Goal: Task Accomplishment & Management: Complete application form

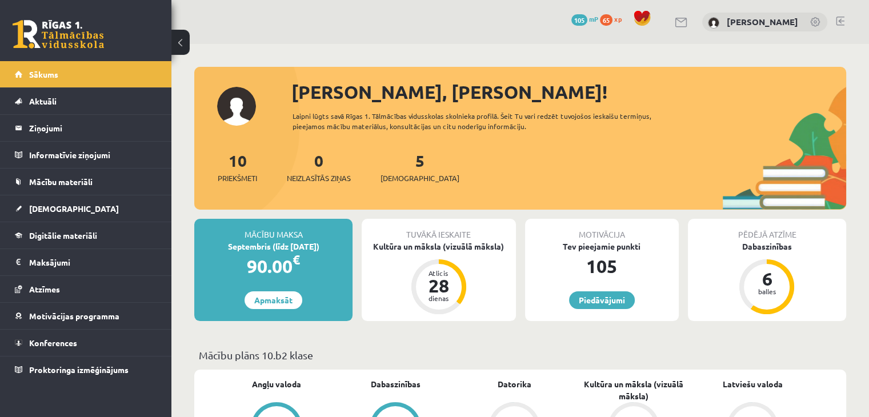
click at [250, 42] on div "0 Dāvanas 105 mP 65 xp Emīlija Zelča" at bounding box center [520, 22] width 698 height 44
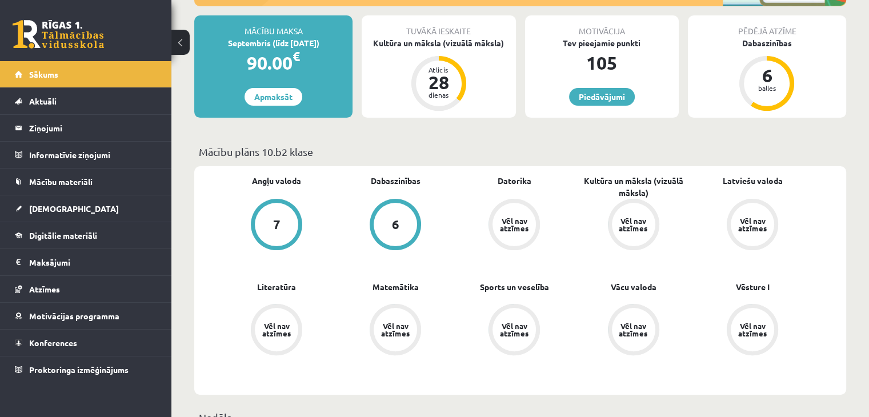
scroll to position [203, 0]
click at [121, 205] on link "[DEMOGRAPHIC_DATA]" at bounding box center [86, 208] width 142 height 26
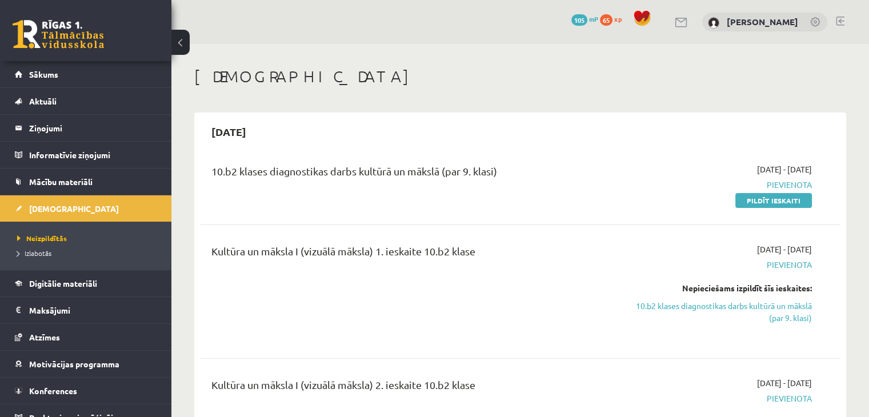
drag, startPoint x: 271, startPoint y: 172, endPoint x: 523, endPoint y: 171, distance: 251.5
click at [523, 171] on div "10.b2 klases diagnostikas darbs kultūrā un mākslā (par 9. klasi)" at bounding box center [408, 173] width 395 height 21
copy div "diagnostikas darbs kultūrā un mākslā (par 9. klasi)"
click at [761, 201] on link "Pildīt ieskaiti" at bounding box center [774, 200] width 77 height 15
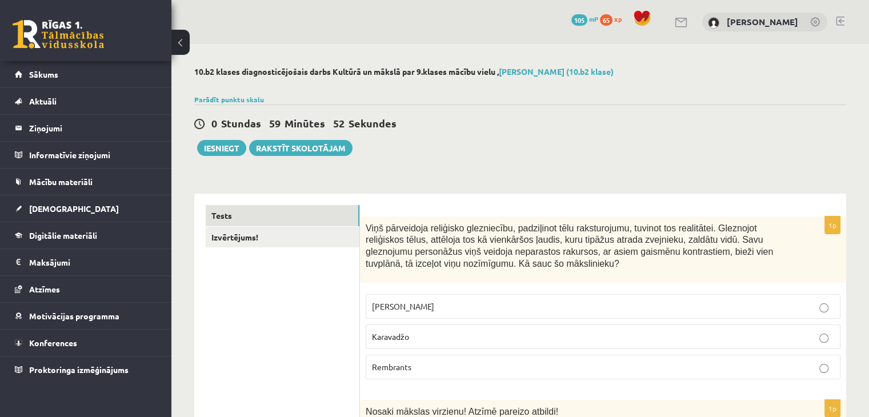
scroll to position [155, 0]
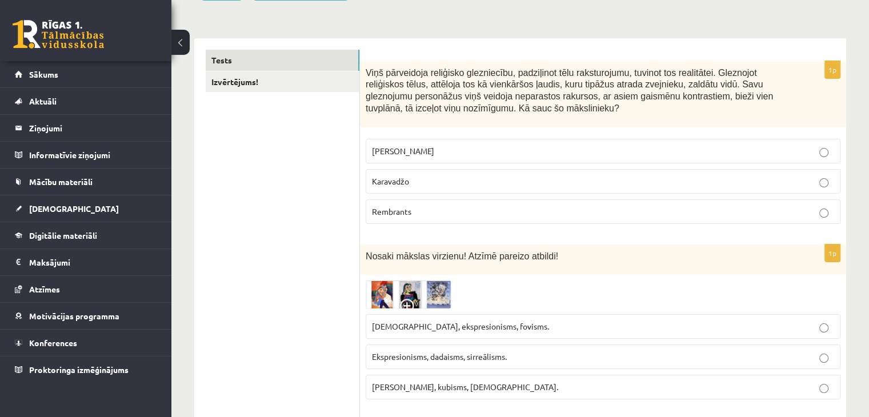
click at [427, 178] on p "Karavadžo" at bounding box center [603, 181] width 462 height 12
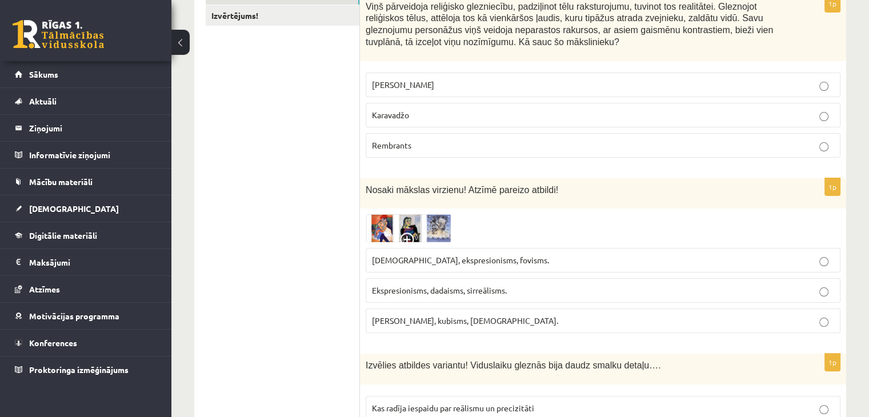
scroll to position [224, 0]
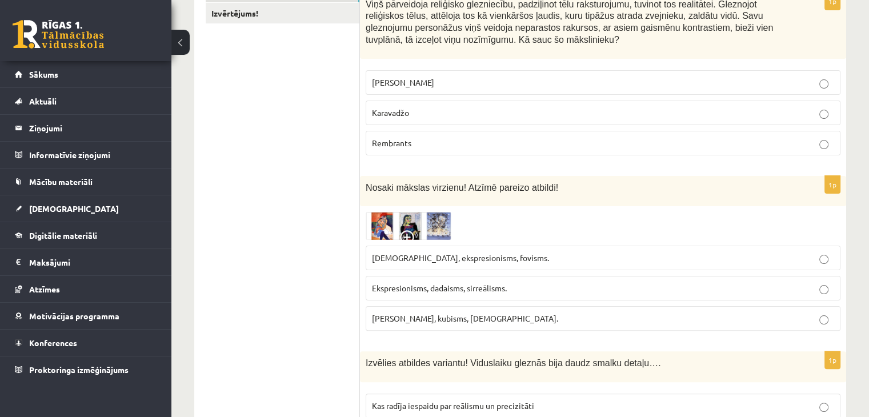
click at [387, 221] on img at bounding box center [409, 226] width 86 height 28
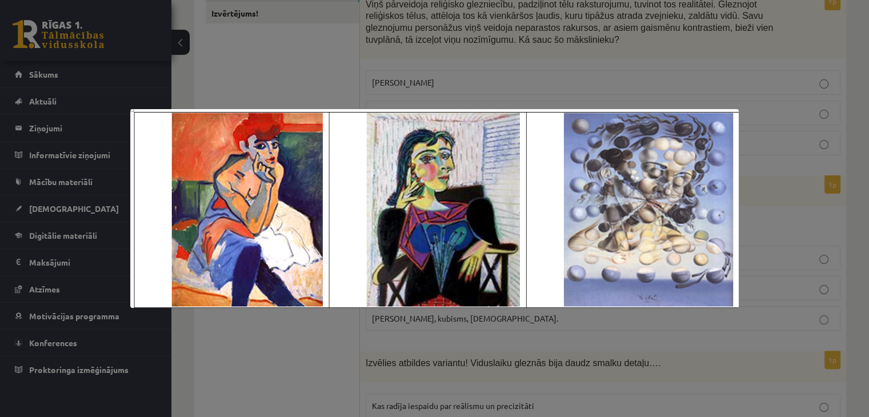
click at [282, 72] on div at bounding box center [434, 208] width 869 height 417
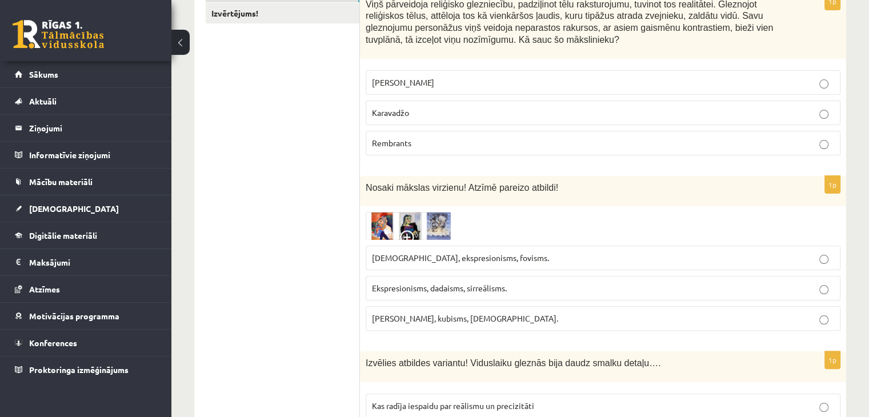
click at [437, 223] on img at bounding box center [409, 226] width 86 height 28
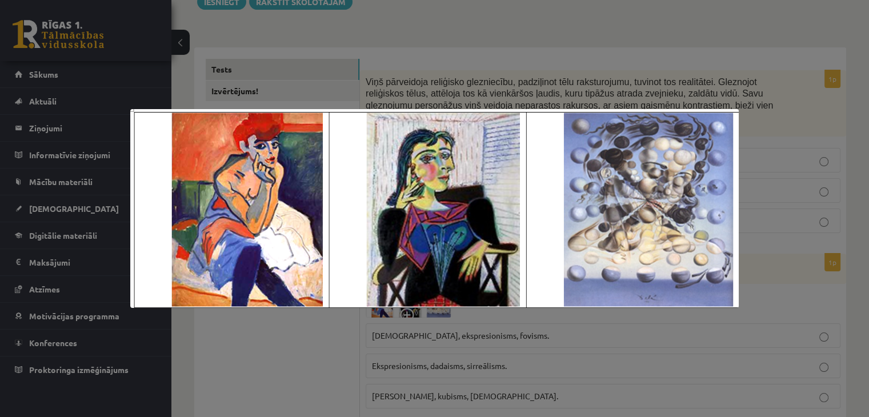
scroll to position [149, 0]
click at [530, 58] on div at bounding box center [434, 208] width 869 height 417
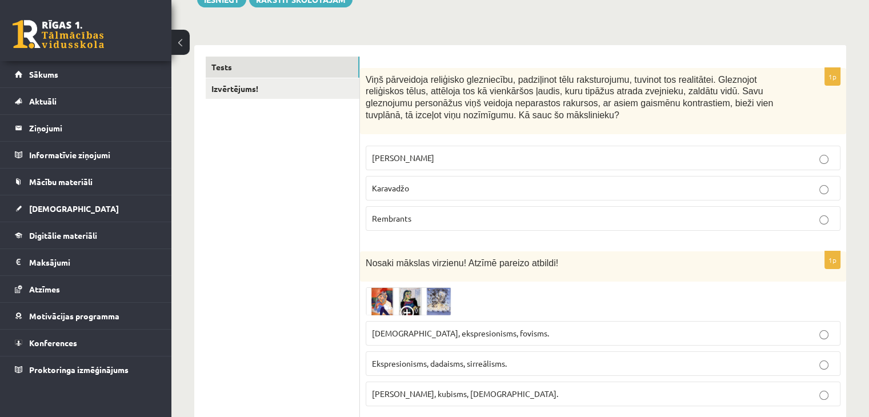
click at [518, 334] on p "Sirreālisms, ekspresionisms, fovisms." at bounding box center [603, 333] width 462 height 12
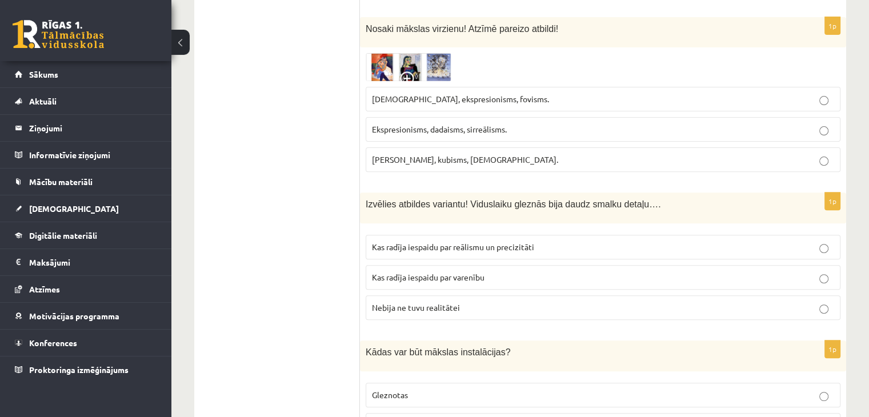
scroll to position [399, 0]
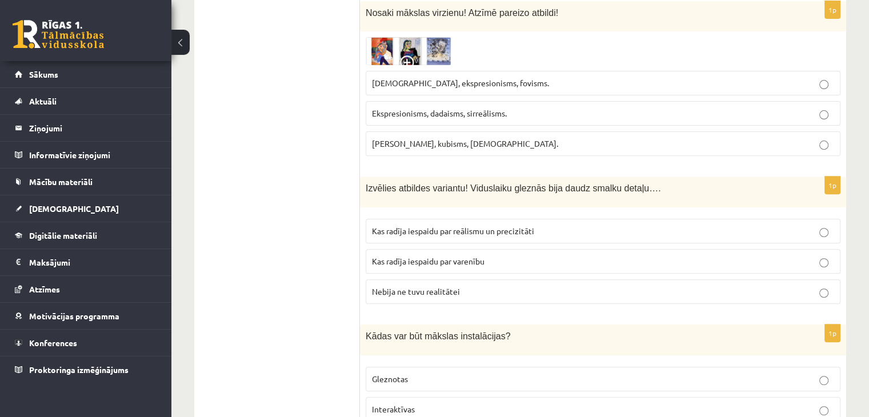
click at [543, 226] on p "Kas radīja iespaidu par reālismu un precizitāti" at bounding box center [603, 231] width 462 height 12
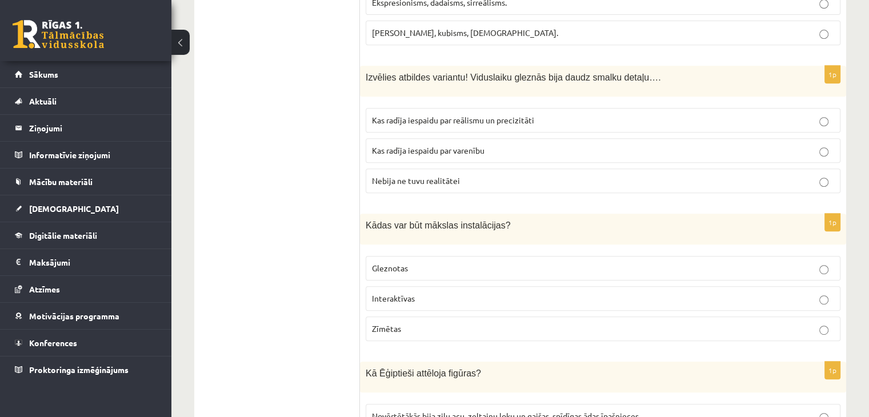
scroll to position [612, 0]
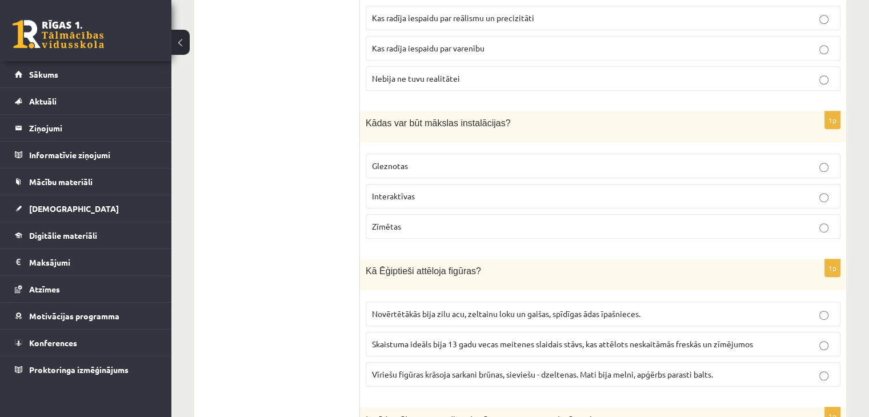
click at [574, 160] on p "Gleznotas" at bounding box center [603, 166] width 462 height 12
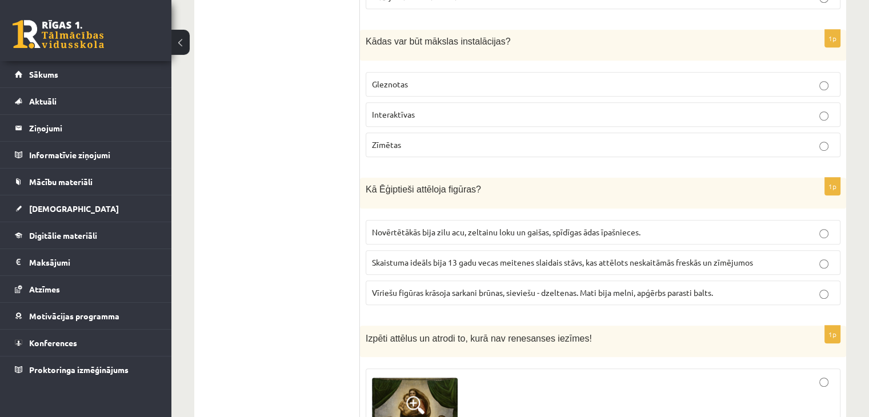
scroll to position [694, 0]
click at [542, 287] on span "Vīriešu figūras krāsoja sarkani brūnas, sieviešu - dzeltenas. Mati bija melni, …" at bounding box center [542, 292] width 341 height 10
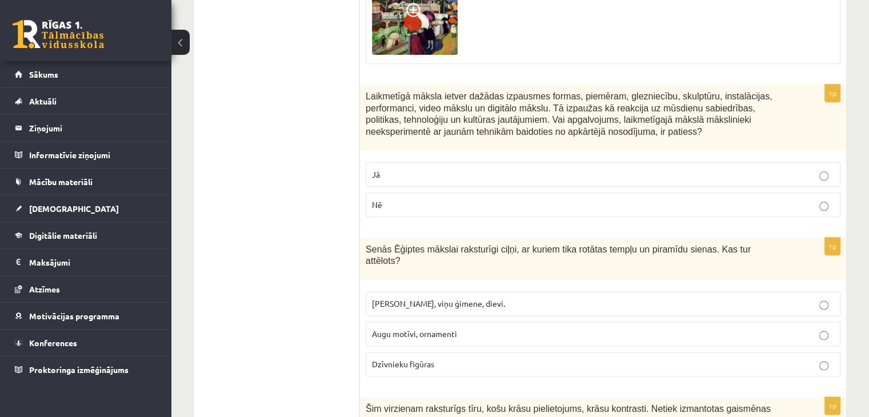
scroll to position [1340, 0]
click at [828, 206] on label "Nē" at bounding box center [603, 205] width 475 height 25
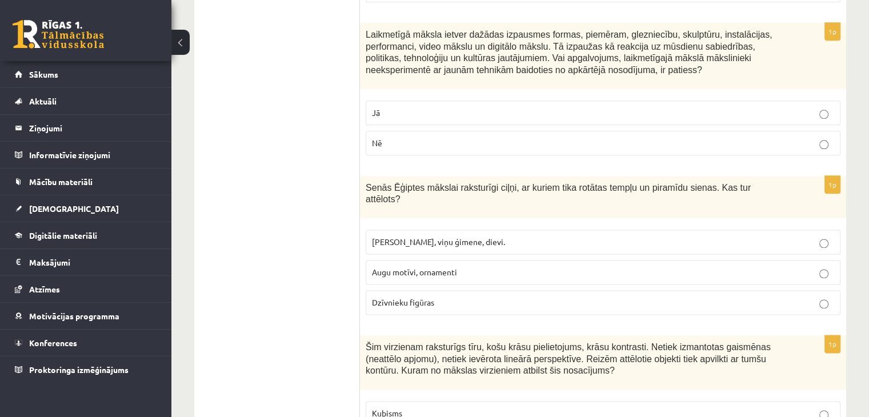
scroll to position [1401, 0]
click at [624, 236] on p "Faraoni, viņu ģimene, dievi." at bounding box center [603, 242] width 462 height 12
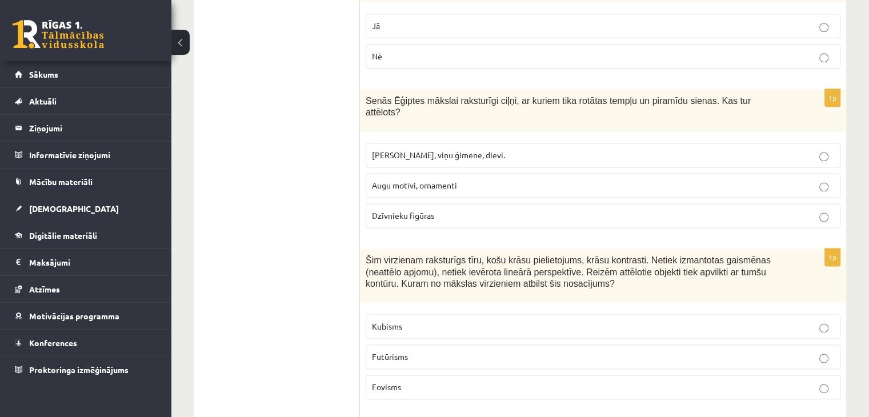
scroll to position [1488, 0]
click at [631, 207] on label "Dzīvnieku figūras" at bounding box center [603, 215] width 475 height 25
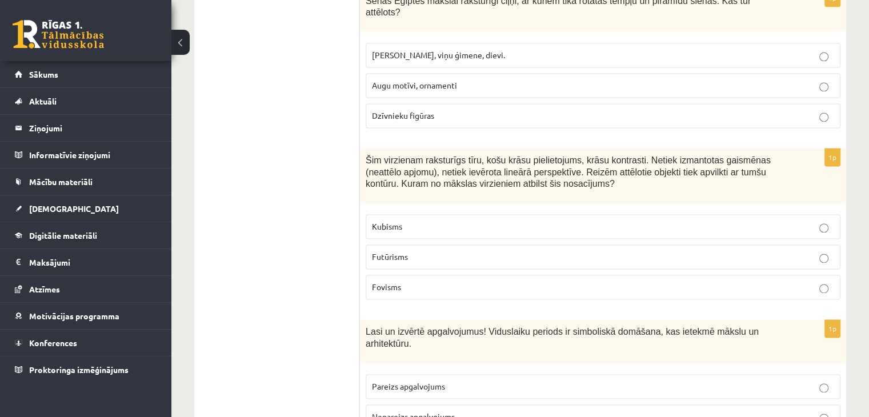
scroll to position [1594, 0]
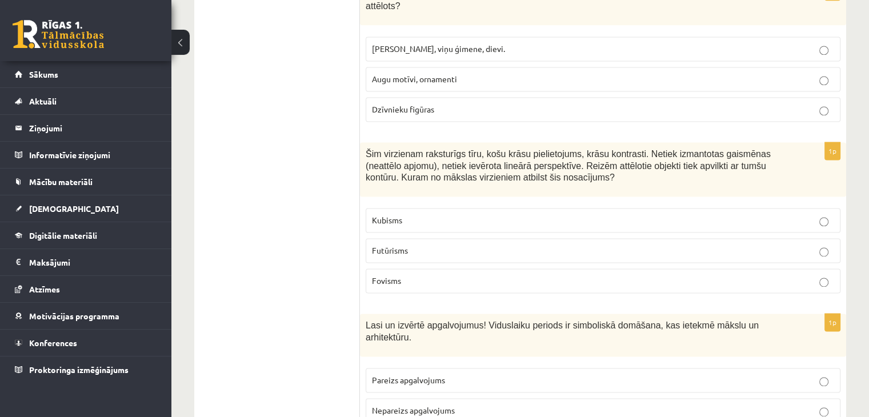
click at [830, 275] on p "Fovisms" at bounding box center [603, 281] width 462 height 12
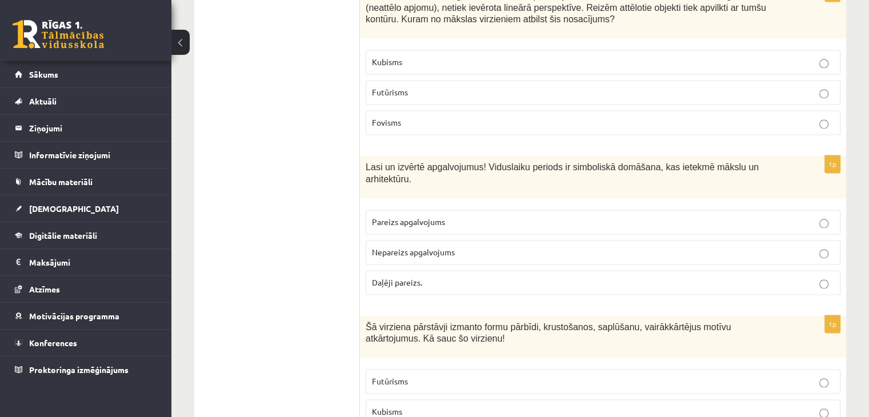
scroll to position [1752, 0]
click at [825, 210] on label "Pareizs apgalvojums" at bounding box center [603, 222] width 475 height 25
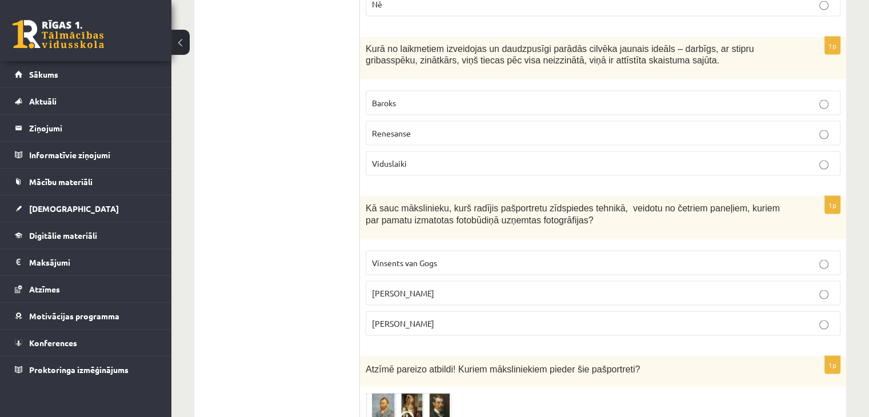
scroll to position [2323, 0]
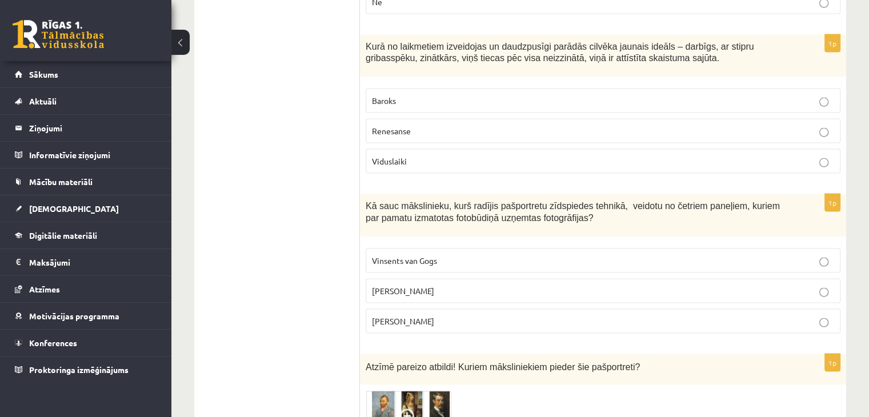
click at [829, 285] on p "Endijs Vorhols" at bounding box center [603, 291] width 462 height 12
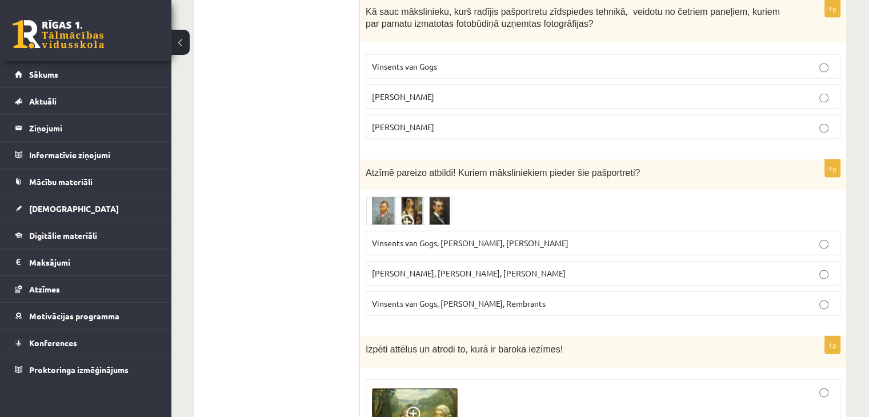
scroll to position [2516, 0]
click at [382, 197] on img at bounding box center [409, 211] width 86 height 29
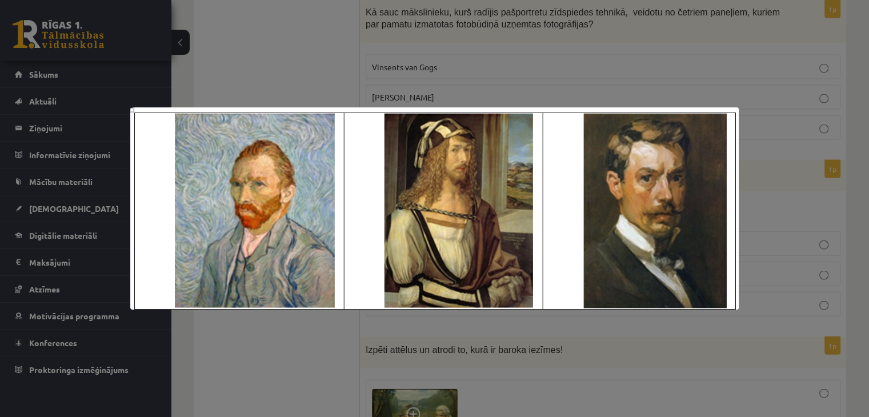
click at [553, 32] on div at bounding box center [434, 208] width 869 height 417
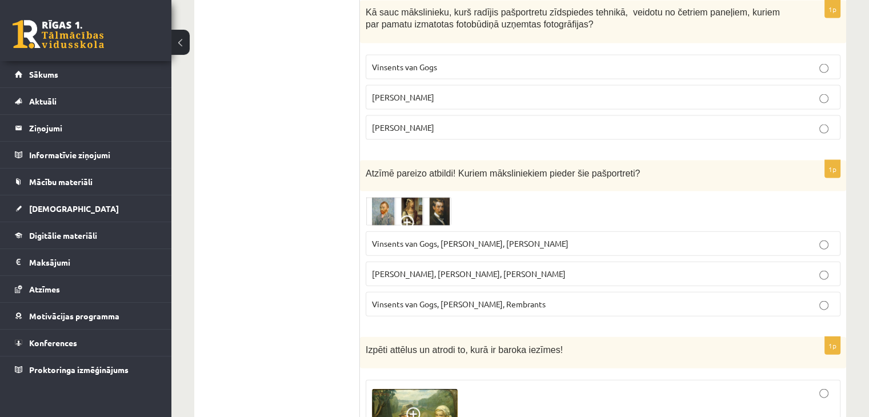
click at [416, 197] on img at bounding box center [409, 211] width 86 height 29
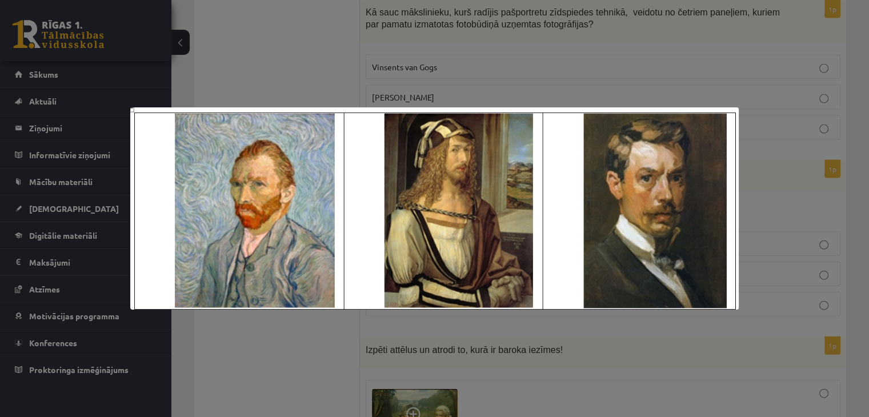
click at [472, 49] on div at bounding box center [434, 208] width 869 height 417
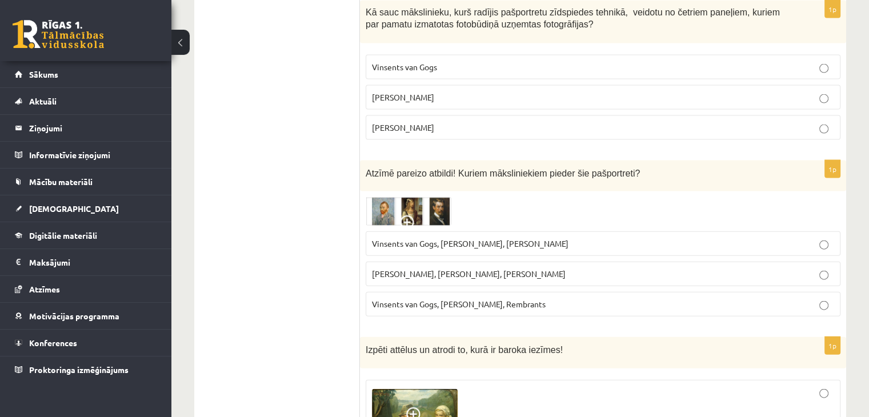
click at [442, 197] on img at bounding box center [409, 211] width 86 height 29
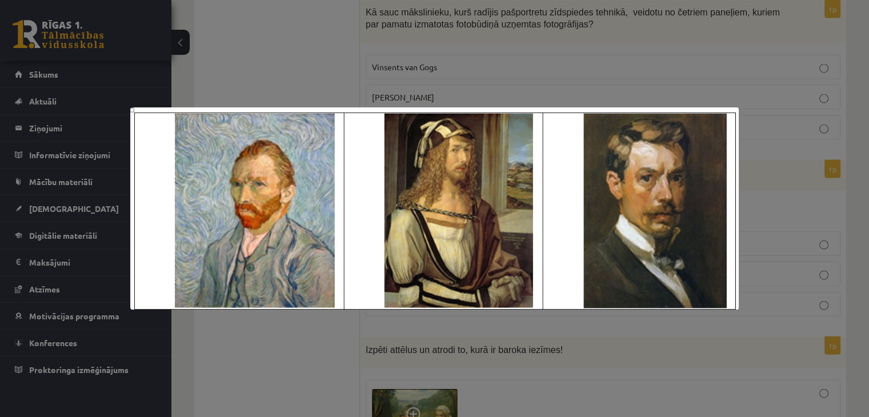
click at [442, 175] on img at bounding box center [434, 208] width 609 height 203
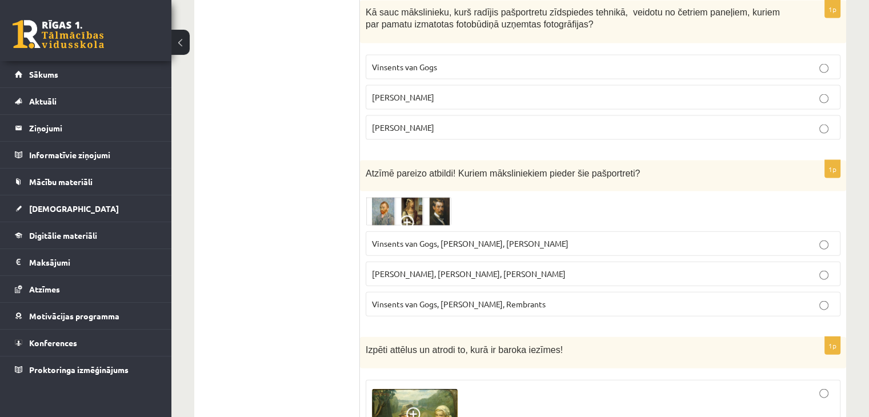
click at [440, 197] on img at bounding box center [409, 211] width 86 height 29
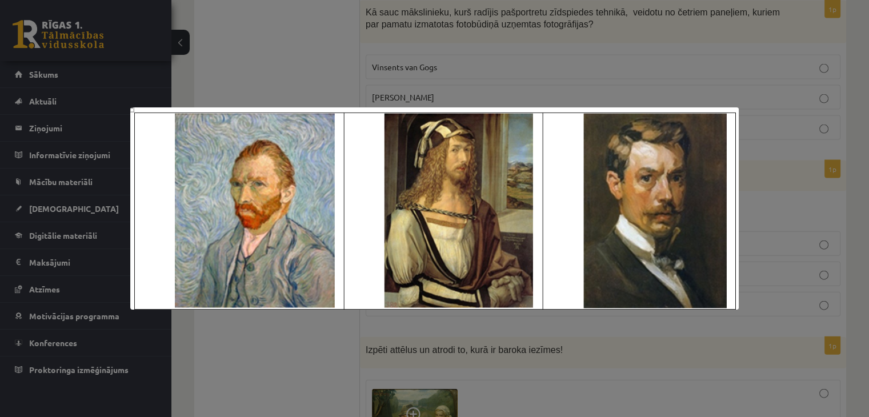
click at [757, 113] on div at bounding box center [434, 208] width 869 height 417
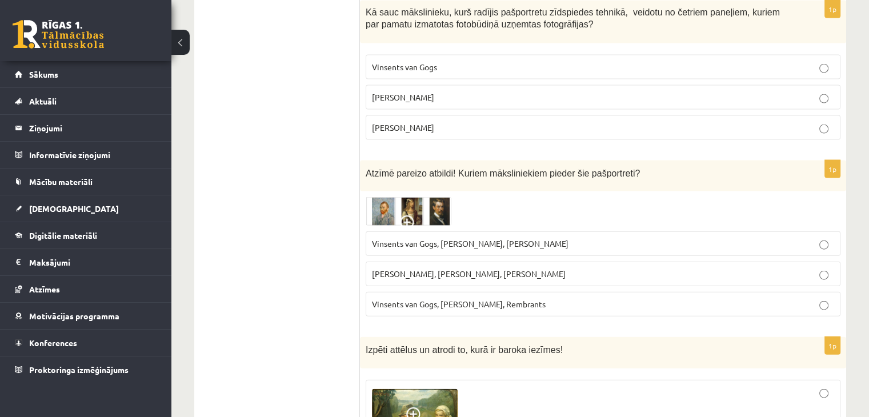
click at [437, 197] on img at bounding box center [409, 211] width 86 height 29
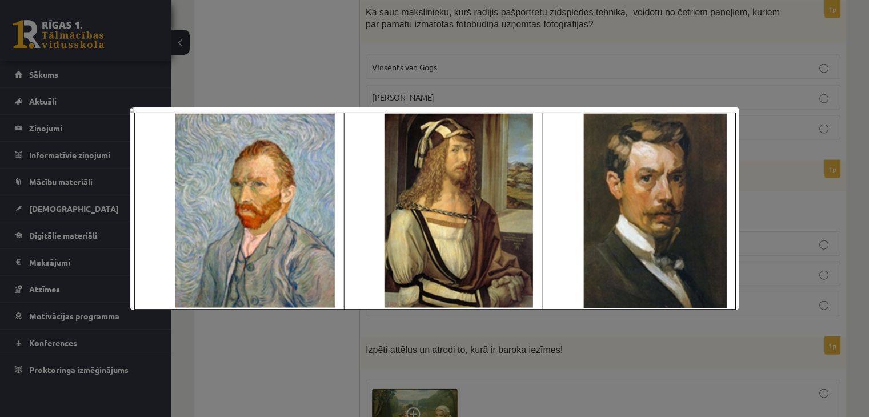
click at [530, 23] on div at bounding box center [434, 208] width 869 height 417
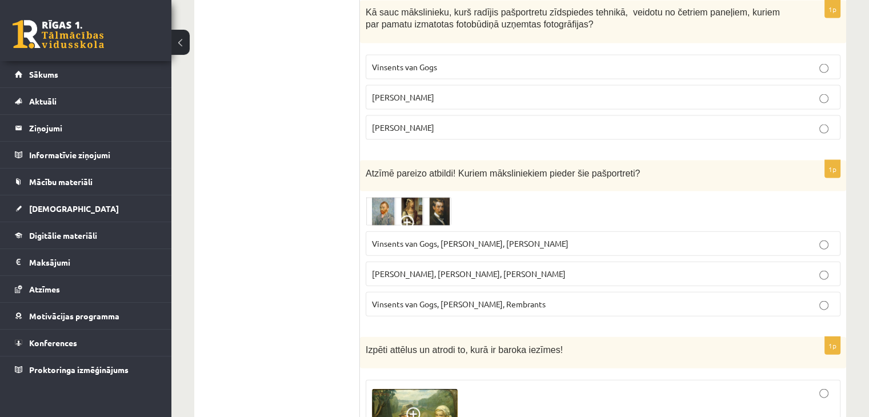
click at [547, 298] on p "Vinsents van Gogs, Kārlis Padegs, Rembrants" at bounding box center [603, 304] width 462 height 12
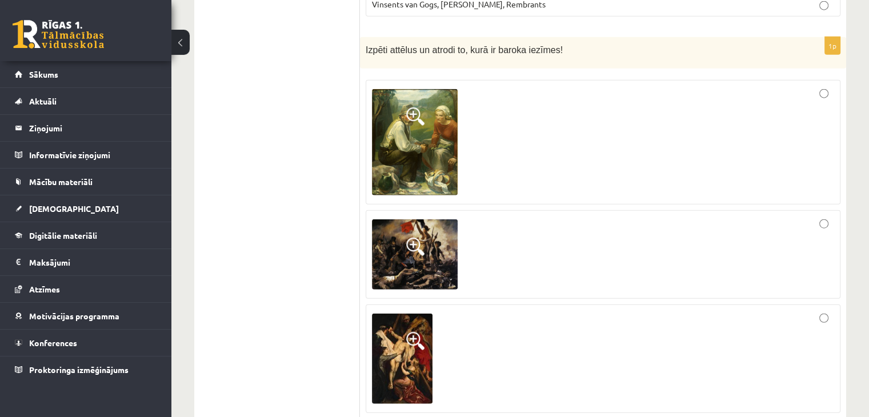
scroll to position [2816, 0]
click at [406, 337] on img at bounding box center [402, 359] width 61 height 90
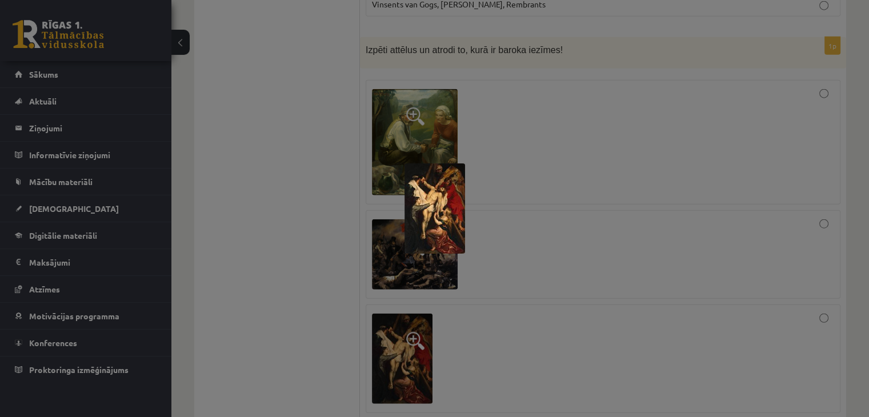
click at [439, 218] on img at bounding box center [435, 208] width 61 height 90
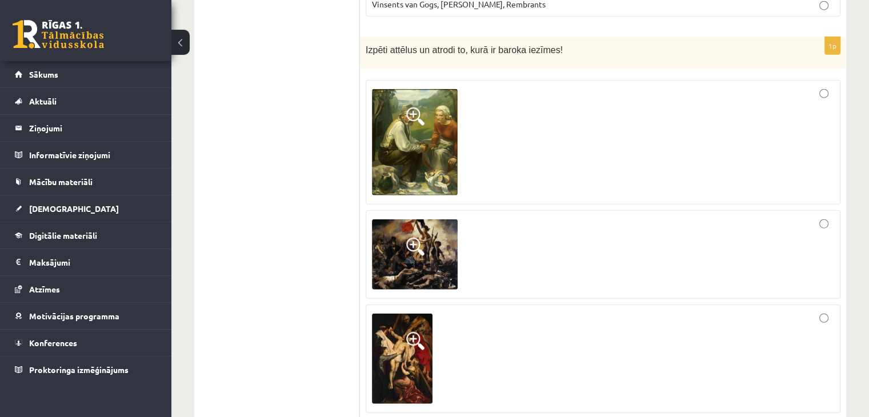
click at [413, 332] on span at bounding box center [415, 341] width 18 height 18
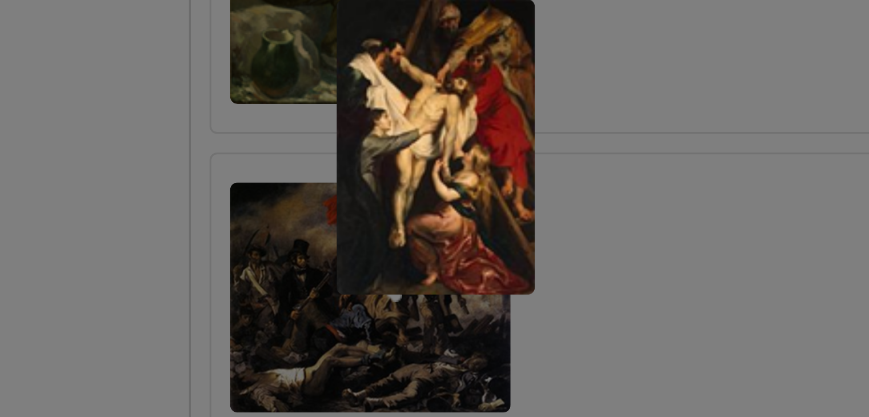
click at [505, 207] on div at bounding box center [434, 208] width 869 height 417
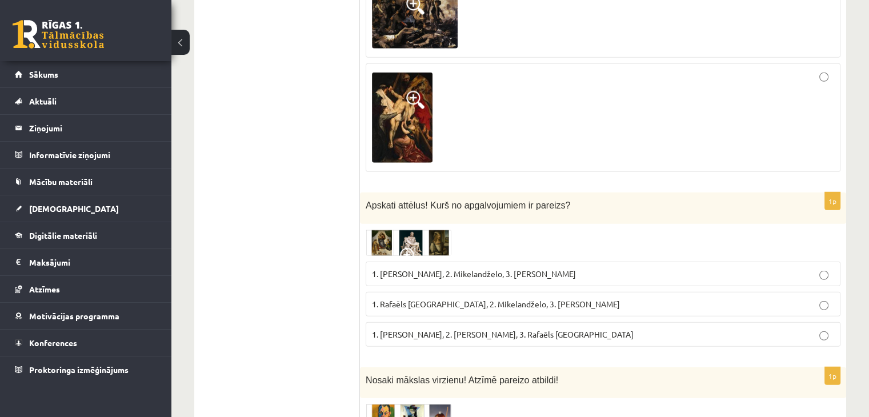
scroll to position [3058, 0]
click at [391, 229] on img at bounding box center [409, 242] width 86 height 26
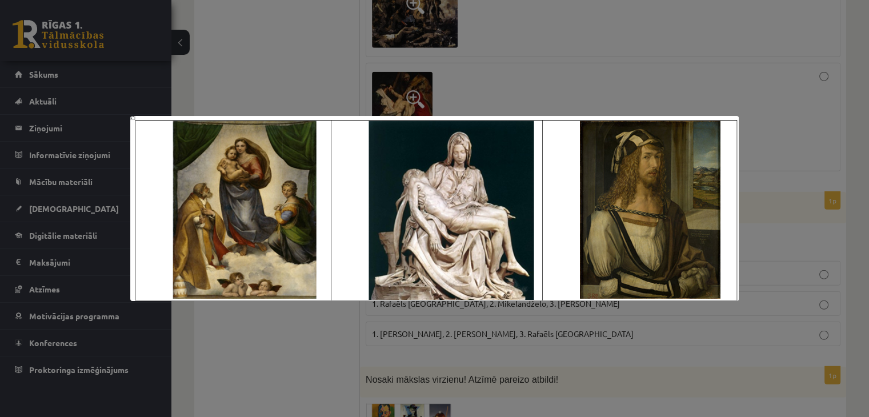
click at [521, 66] on div at bounding box center [434, 208] width 869 height 417
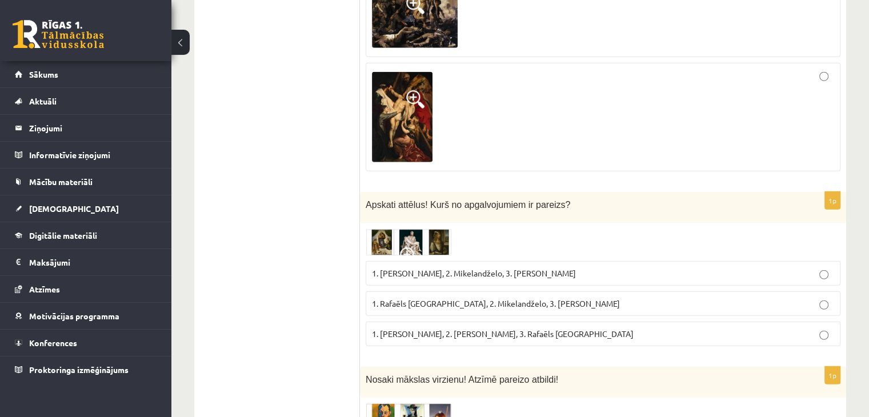
click at [546, 298] on p "1. Rafaēls Sancio da Urbīno, 2. Mikelandželo, 3. Albrehts Dīrers" at bounding box center [603, 304] width 462 height 12
click at [438, 229] on img at bounding box center [409, 242] width 86 height 26
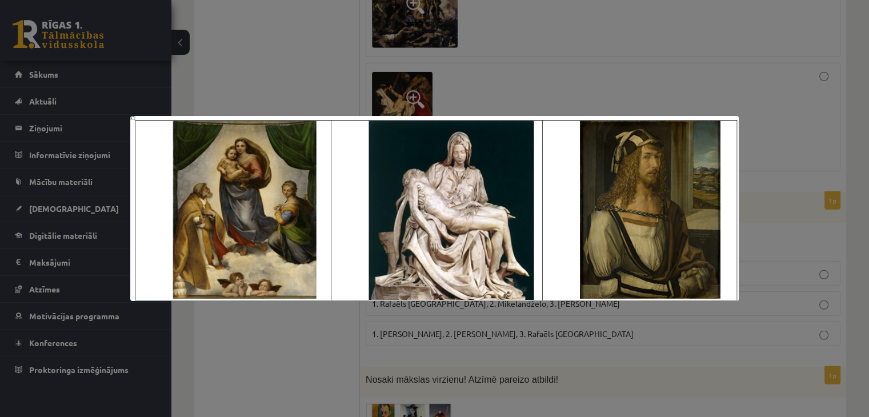
click at [499, 18] on div at bounding box center [434, 208] width 869 height 417
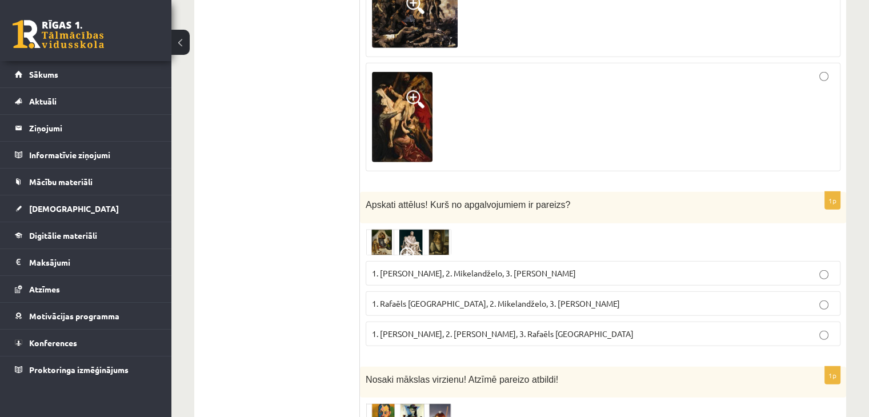
scroll to position [3223, 0]
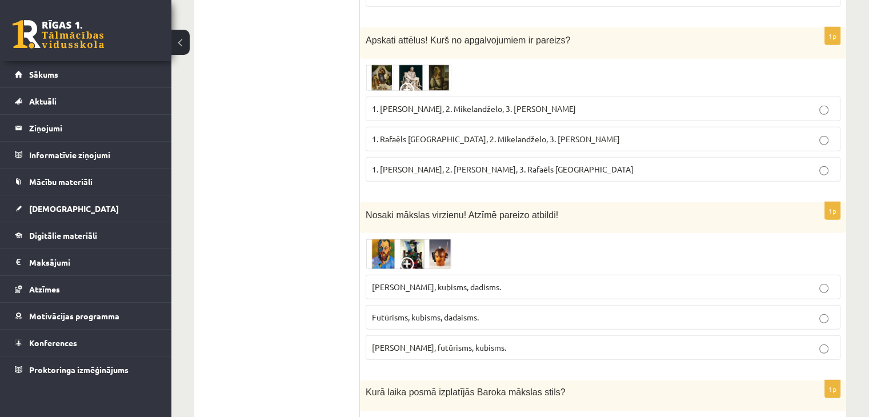
click at [389, 239] on img at bounding box center [409, 254] width 86 height 30
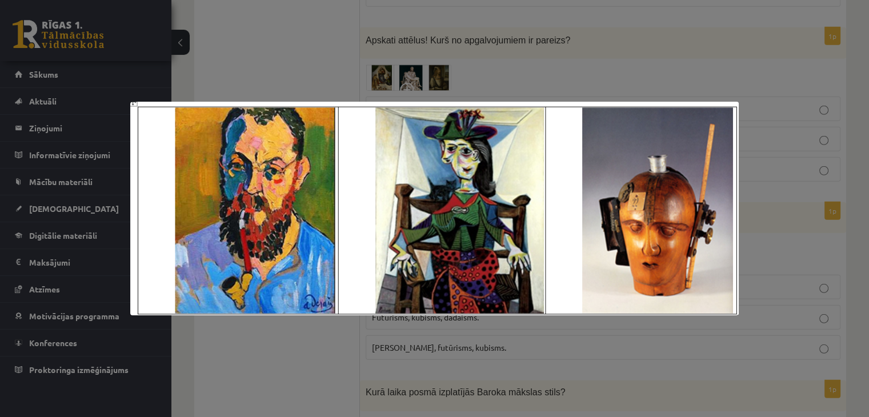
click at [568, 57] on div at bounding box center [434, 208] width 869 height 417
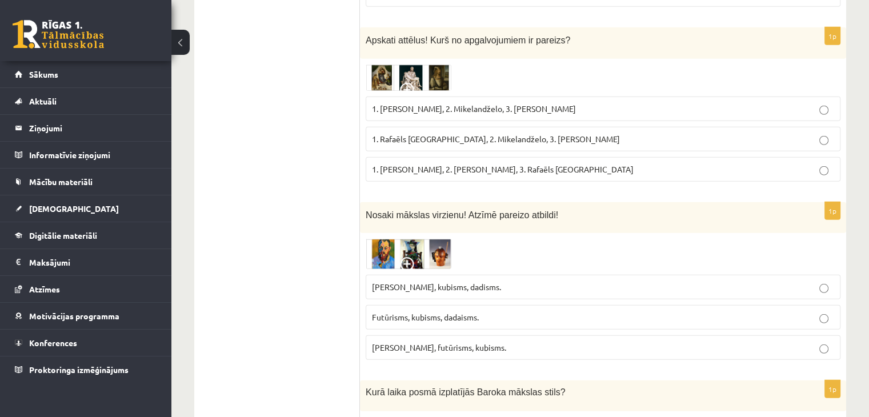
click at [434, 239] on img at bounding box center [409, 254] width 86 height 30
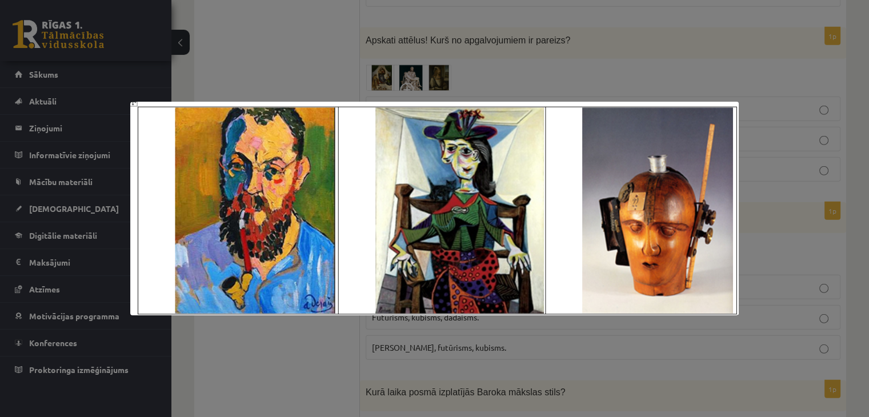
click at [457, 74] on div at bounding box center [434, 208] width 869 height 417
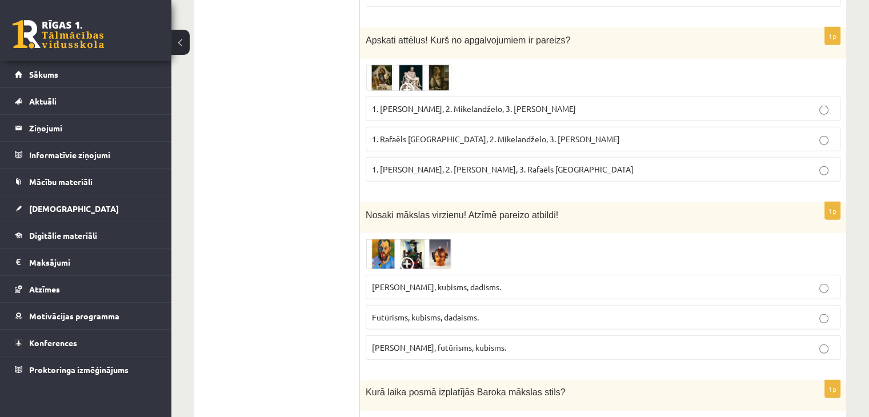
click at [463, 281] on p "Fovisms, kubisms, dadisms." at bounding box center [603, 287] width 462 height 12
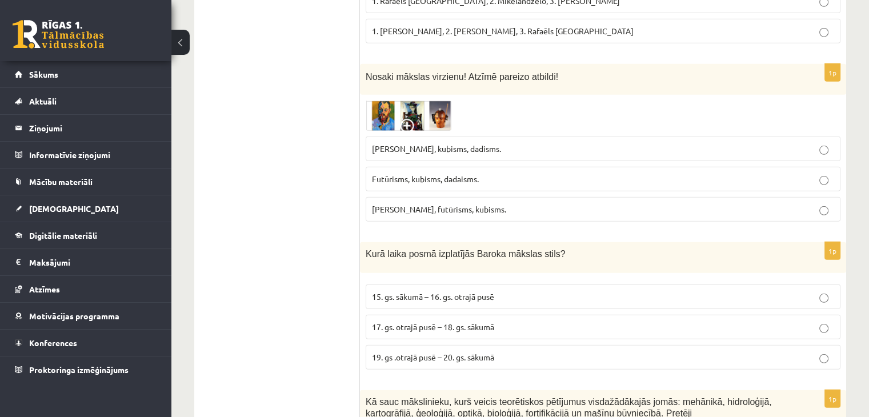
scroll to position [3362, 0]
click at [443, 321] on p "17. gs. otrajā pusē – 18. gs. sākumā" at bounding box center [603, 327] width 462 height 12
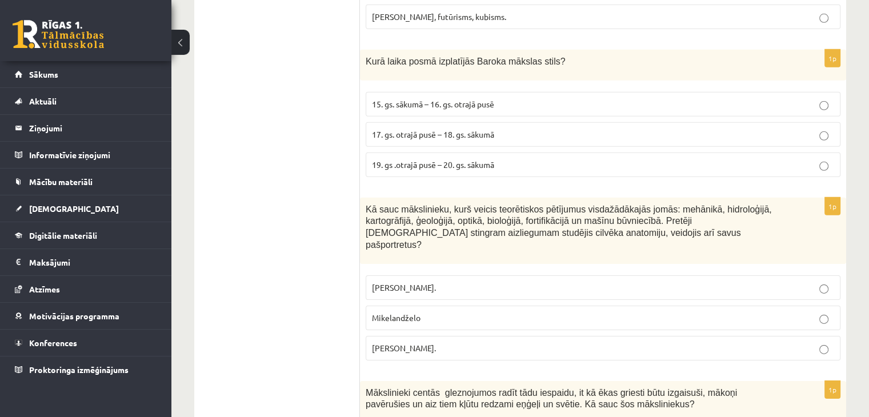
scroll to position [3559, 0]
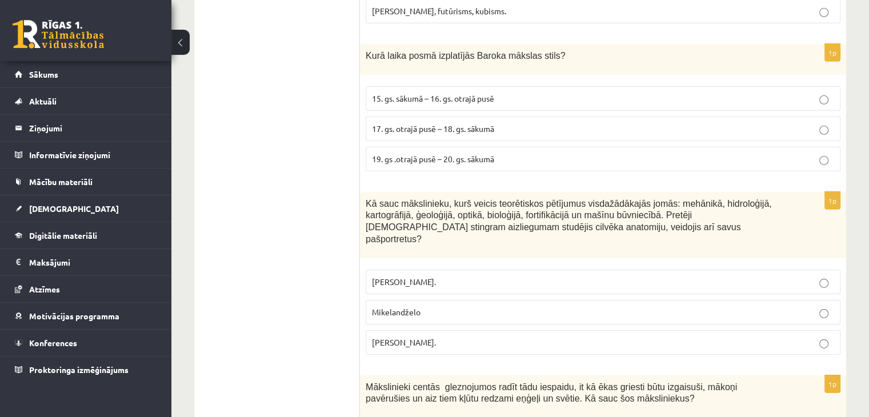
click at [443, 337] on p "Leonardo da Vinči." at bounding box center [603, 343] width 462 height 12
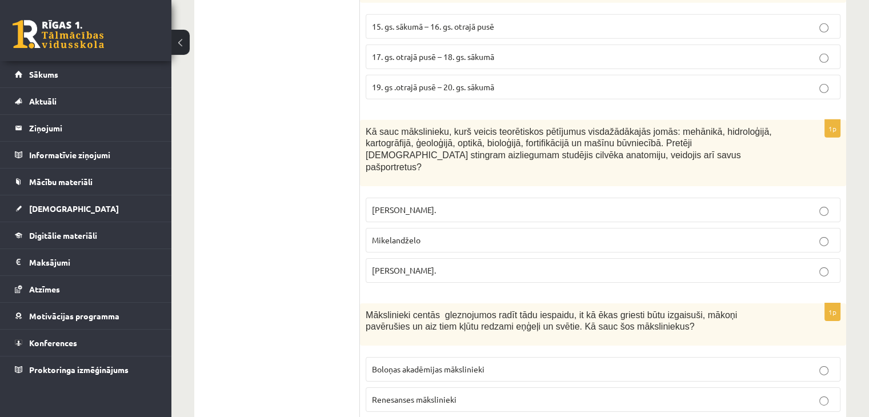
scroll to position [3632, 0]
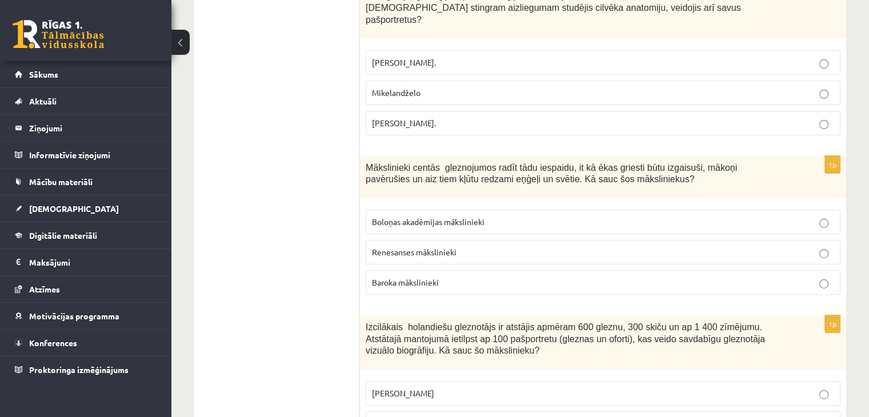
scroll to position [3782, 0]
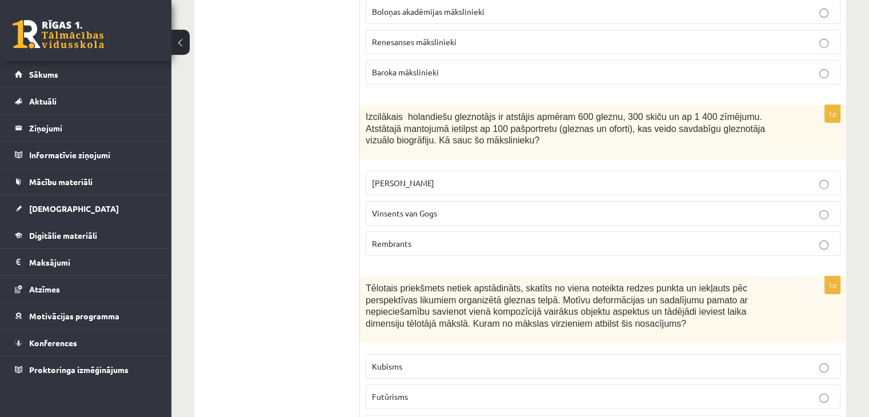
scroll to position [3986, 0]
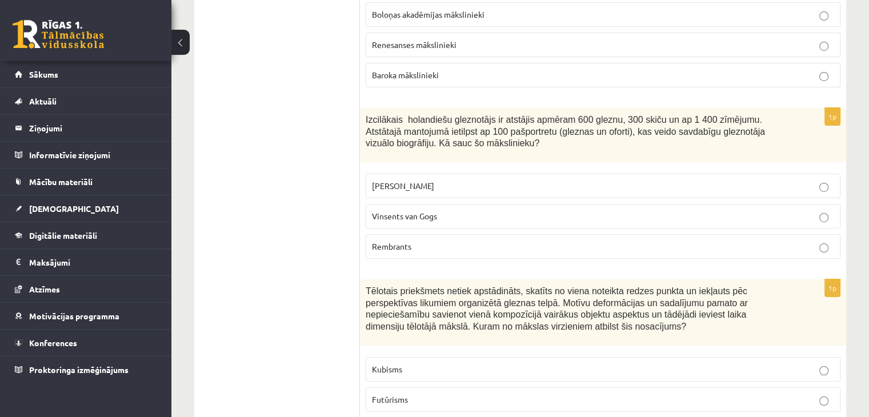
click at [424, 363] on p "Kubisms" at bounding box center [603, 369] width 462 height 12
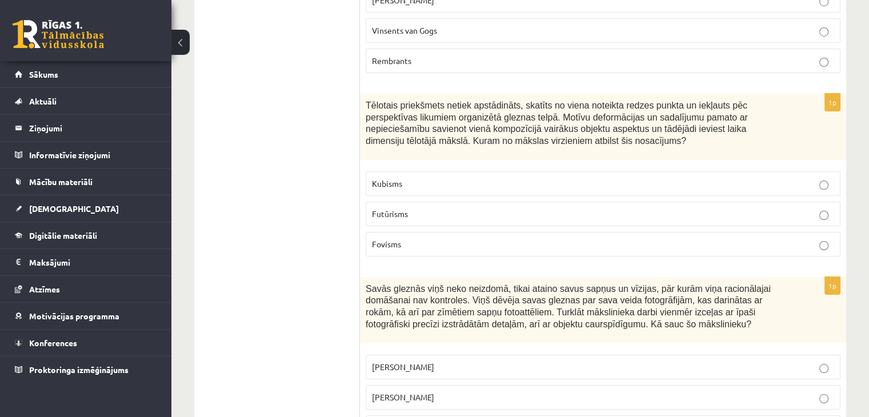
scroll to position [4171, 0]
click at [422, 393] on span "Salvadors Dalī" at bounding box center [403, 398] width 62 height 10
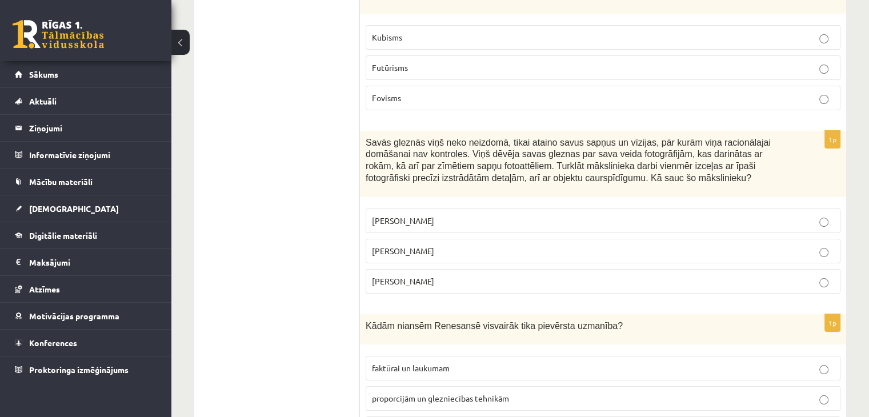
scroll to position [4319, 0]
click at [469, 385] on label "proporcijām un glezniecības tehnikām" at bounding box center [603, 397] width 475 height 25
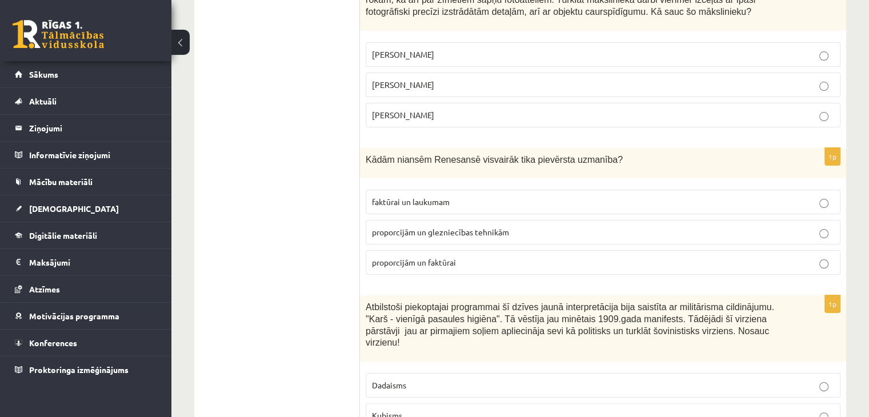
scroll to position [4483, 0]
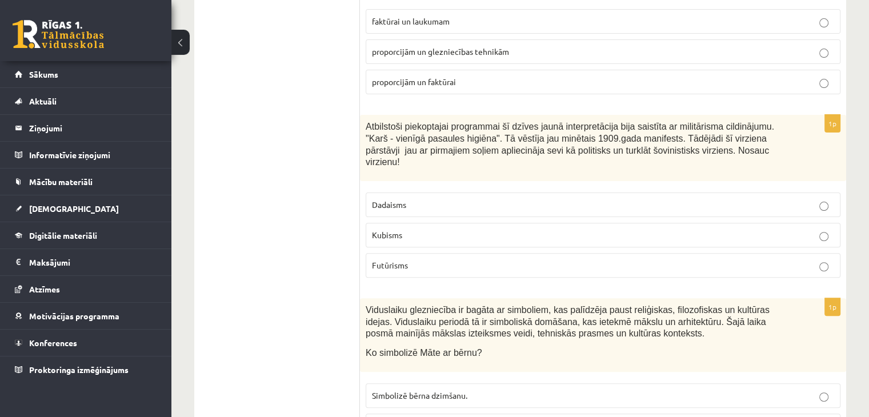
scroll to position [4666, 0]
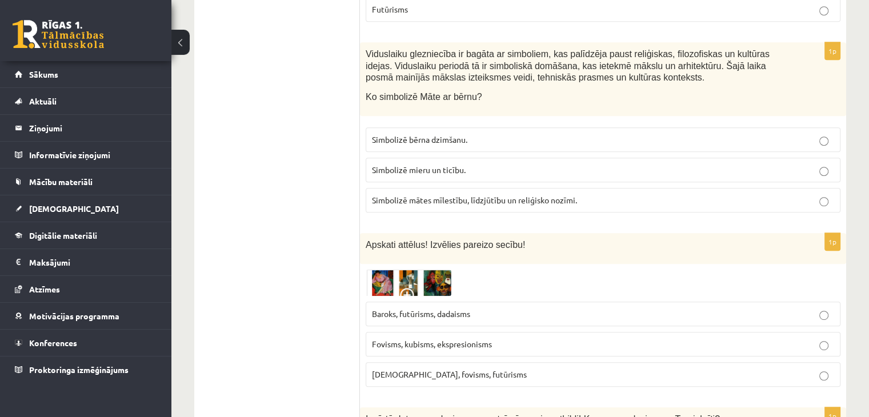
scroll to position [4921, 0]
click at [388, 270] on img at bounding box center [409, 283] width 86 height 26
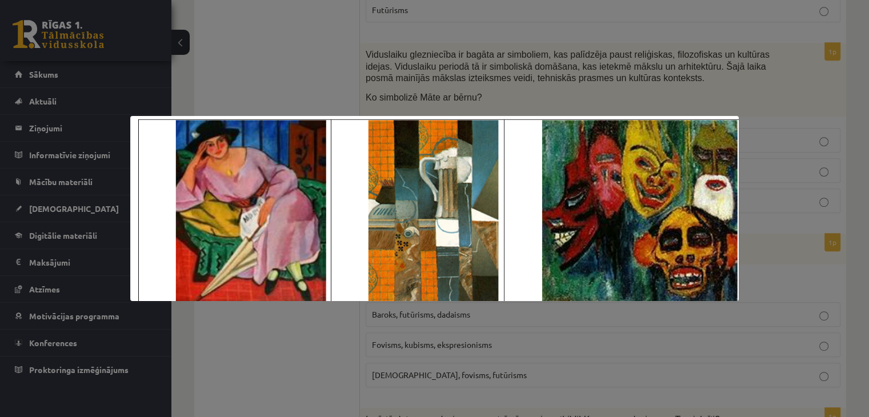
click at [285, 334] on div at bounding box center [434, 208] width 869 height 417
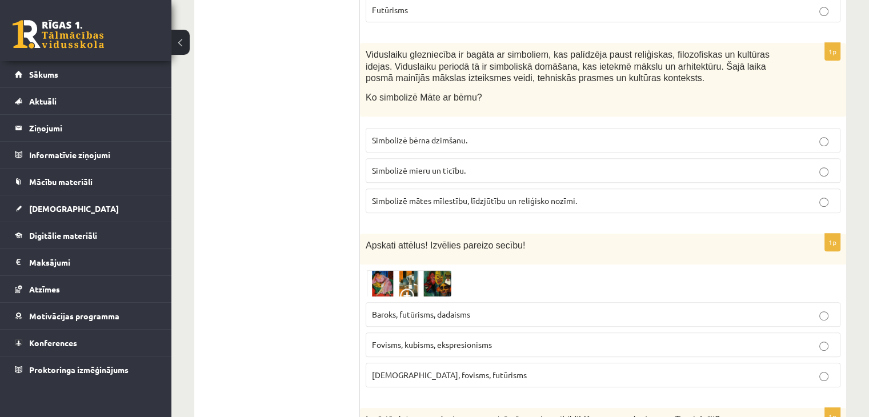
click at [407, 339] on span "Fovisms, kubisms, ekspresionisms" at bounding box center [432, 344] width 120 height 10
click at [409, 270] on img at bounding box center [409, 283] width 86 height 26
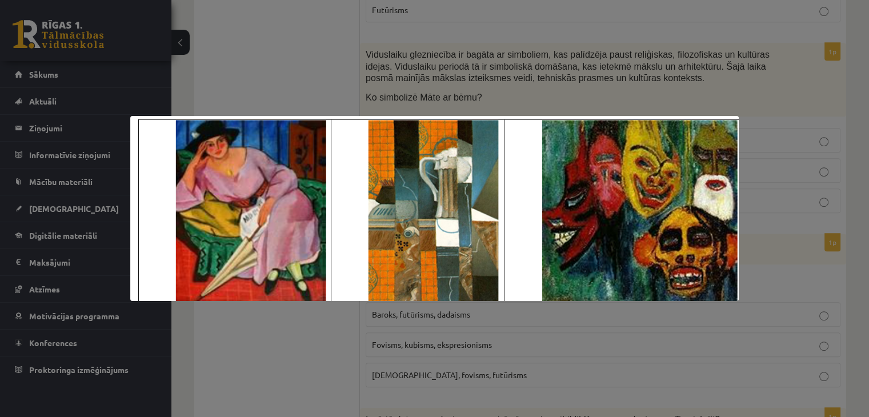
click at [316, 350] on div at bounding box center [434, 208] width 869 height 417
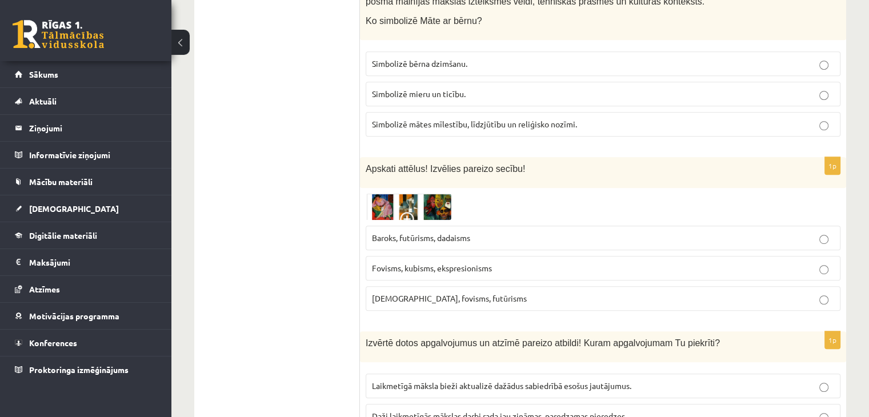
scroll to position [4997, 0]
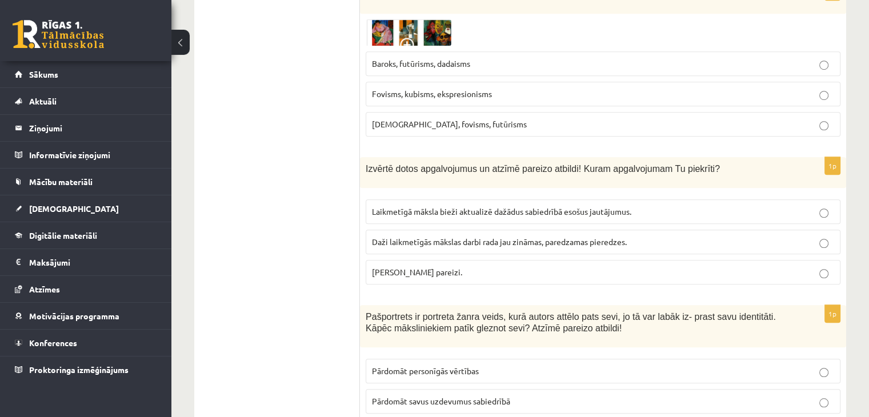
scroll to position [5172, 0]
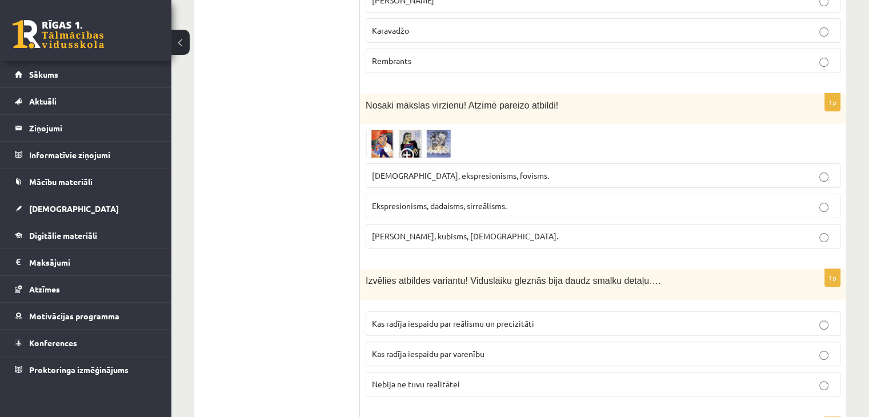
scroll to position [0, 0]
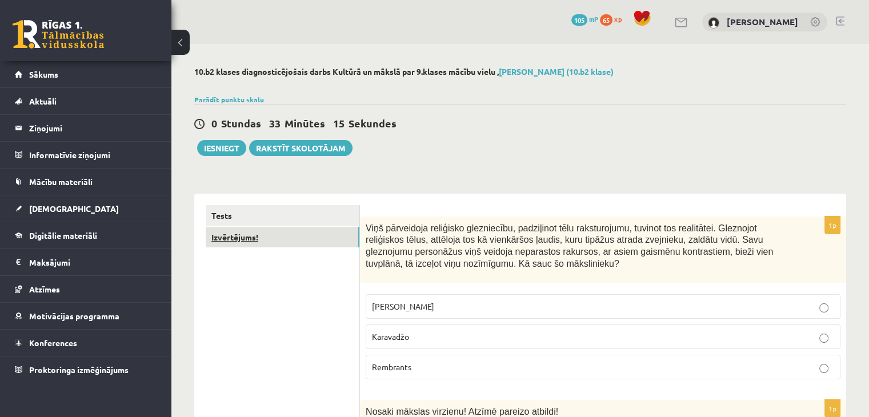
click at [345, 234] on link "Izvērtējums!" at bounding box center [283, 237] width 154 height 21
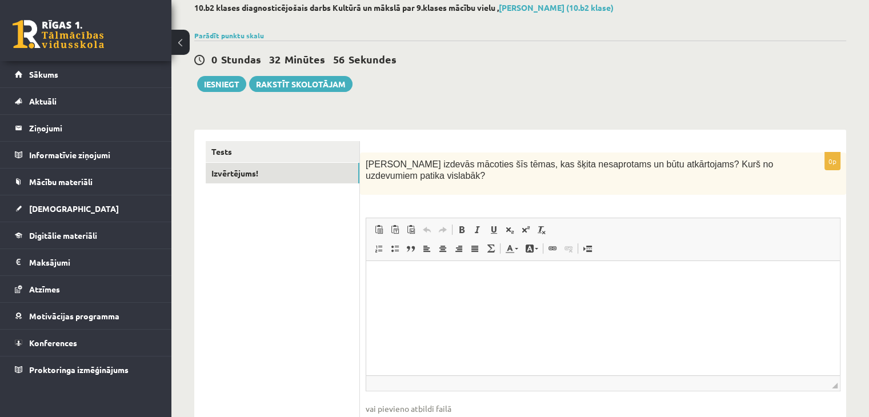
scroll to position [65, 0]
click at [288, 160] on link "Tests" at bounding box center [283, 151] width 154 height 21
click at [327, 143] on link "Tests" at bounding box center [283, 151] width 154 height 21
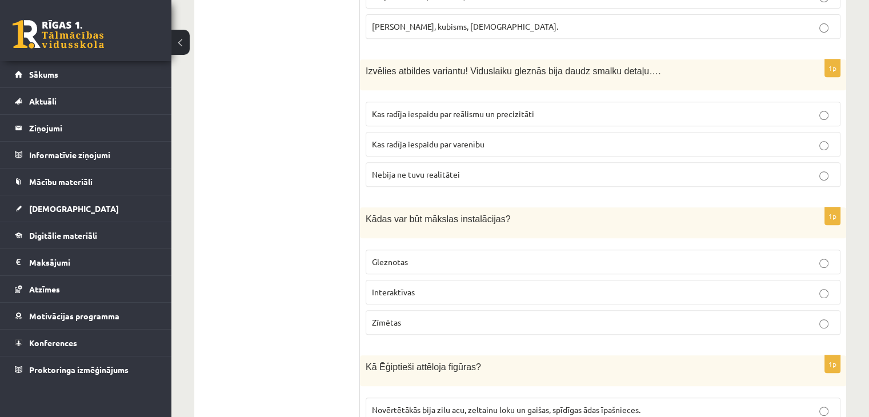
scroll to position [519, 0]
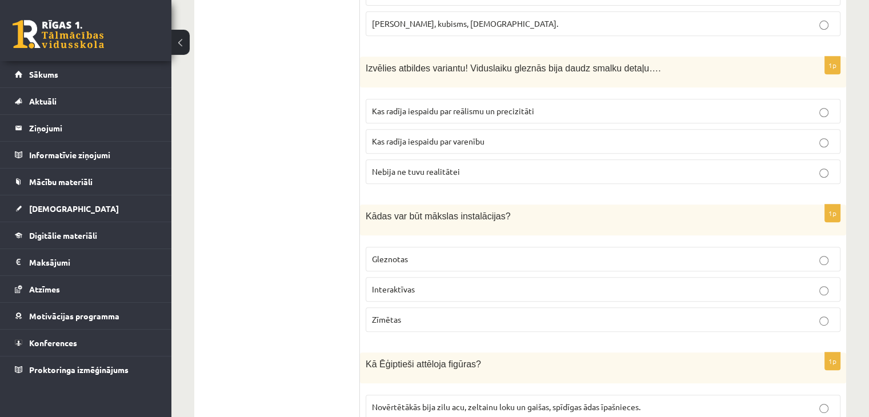
click at [830, 317] on p "Zīmētas" at bounding box center [603, 320] width 462 height 12
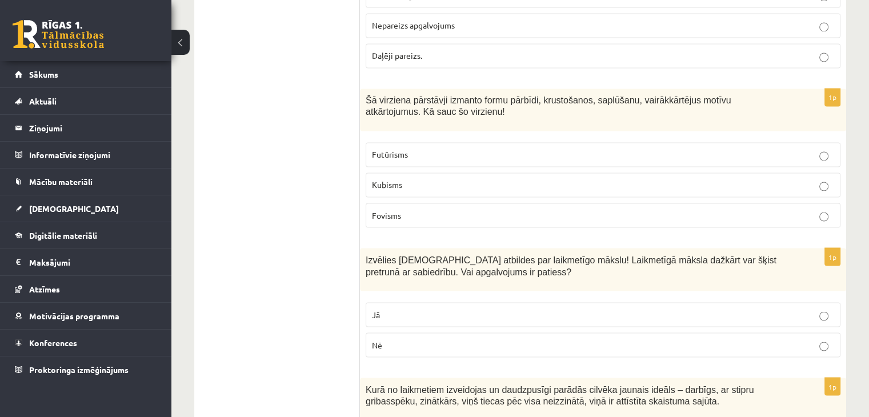
scroll to position [1981, 0]
click at [828, 331] on label "Nē" at bounding box center [603, 343] width 475 height 25
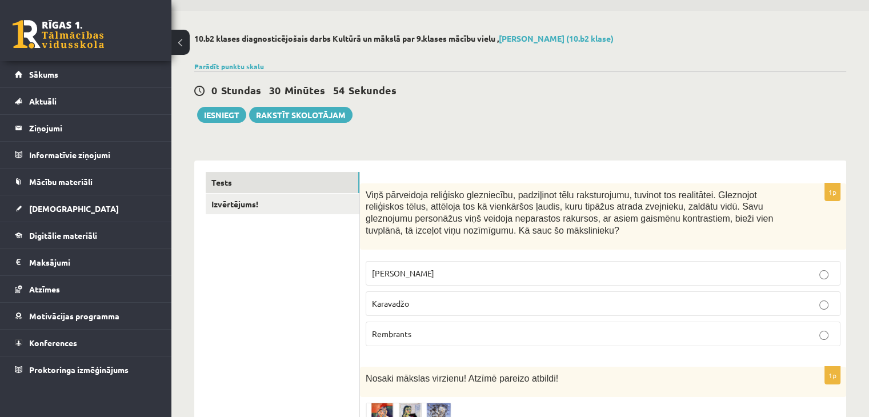
scroll to position [0, 0]
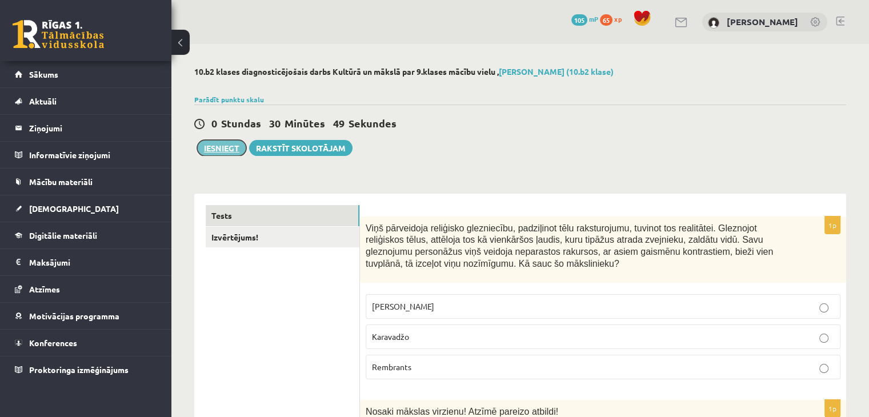
click at [235, 150] on button "Iesniegt" at bounding box center [221, 148] width 49 height 16
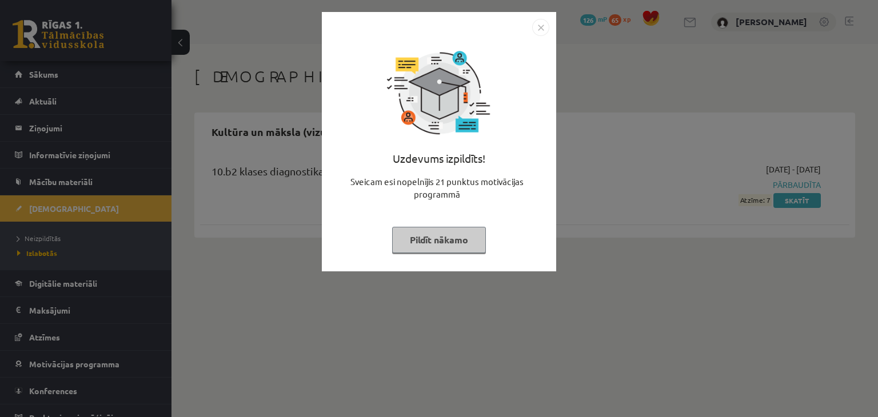
click at [450, 244] on button "Pildīt nākamo" at bounding box center [439, 240] width 94 height 26
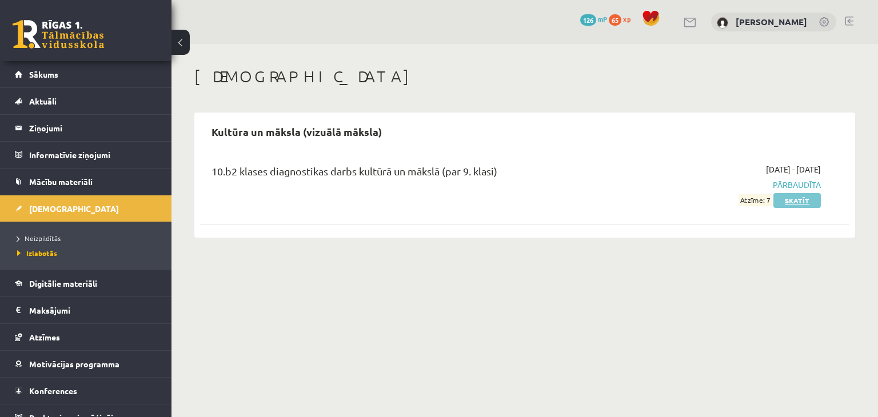
click at [801, 201] on link "Skatīt" at bounding box center [796, 200] width 47 height 15
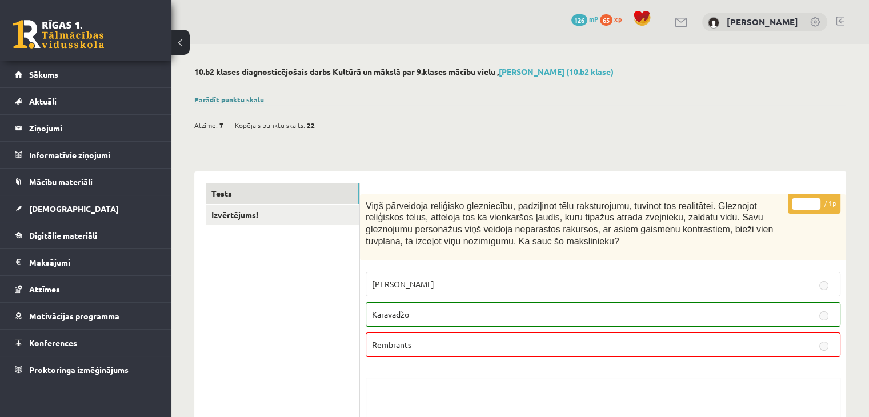
click at [254, 102] on link "Parādīt punktu skalu" at bounding box center [229, 99] width 70 height 9
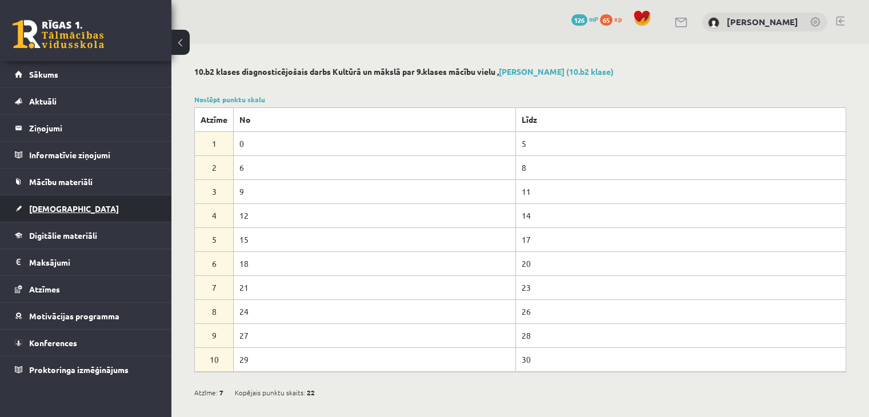
click at [121, 208] on link "[DEMOGRAPHIC_DATA]" at bounding box center [86, 208] width 142 height 26
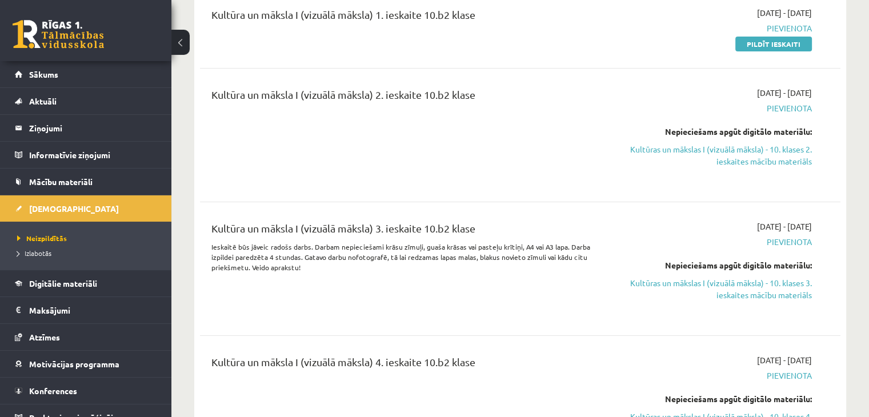
scroll to position [187, 0]
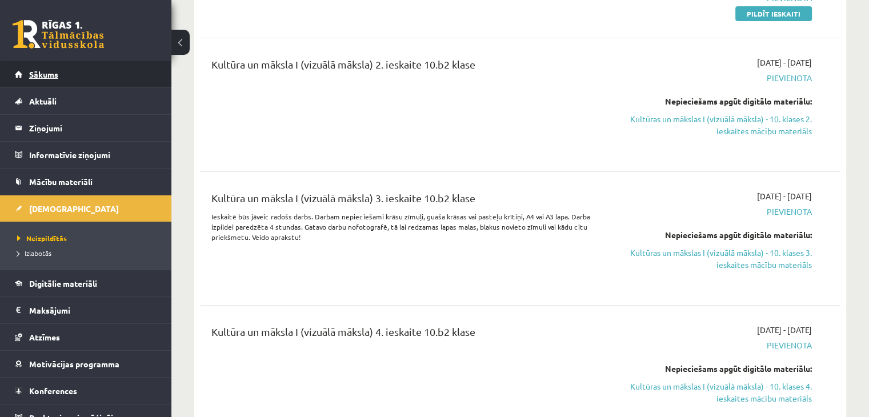
click at [80, 79] on link "Sākums" at bounding box center [86, 74] width 142 height 26
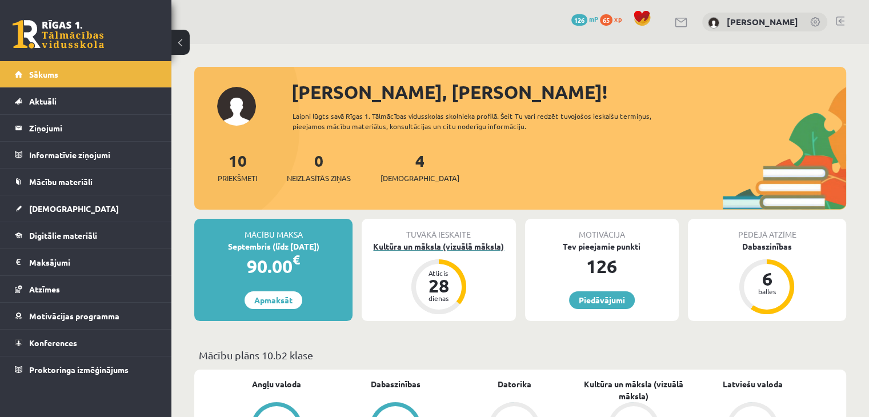
click at [442, 247] on div "Kultūra un māksla (vizuālā māksla)" at bounding box center [439, 247] width 154 height 12
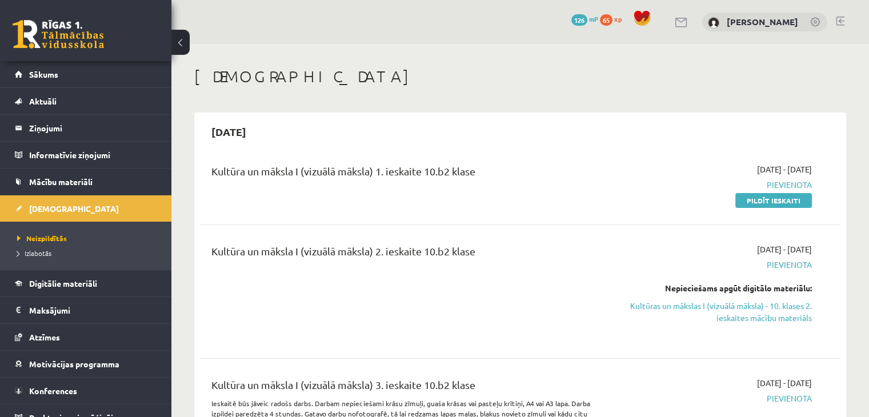
click at [105, 181] on link "Mācību materiāli" at bounding box center [86, 182] width 142 height 26
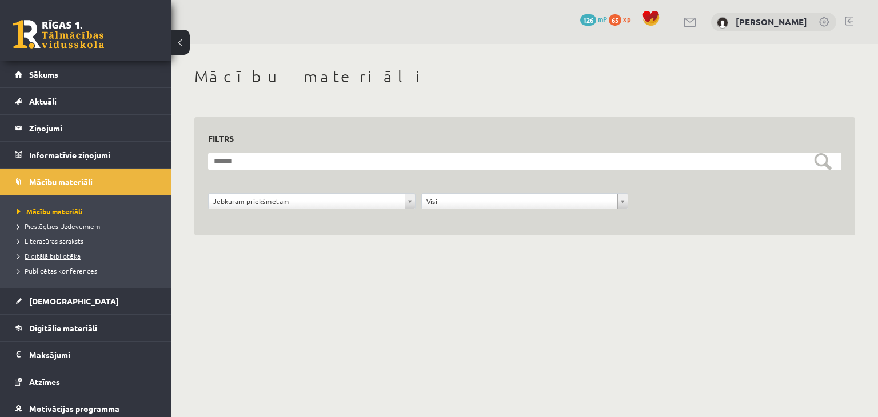
click at [61, 256] on span "Digitālā bibliotēka" at bounding box center [48, 255] width 63 height 9
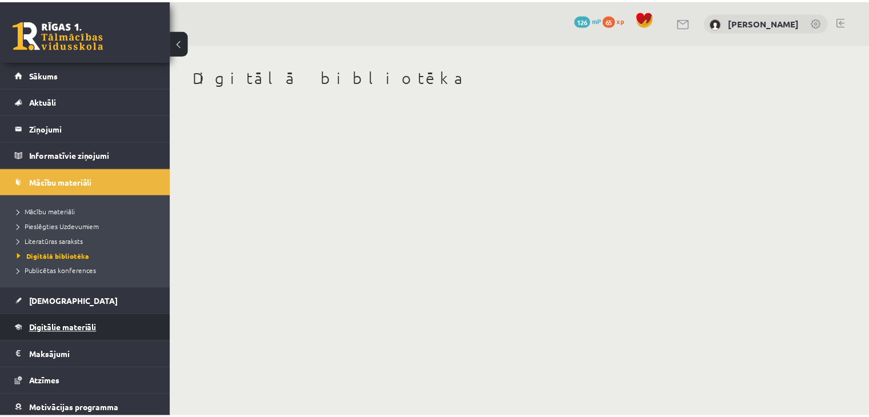
scroll to position [57, 0]
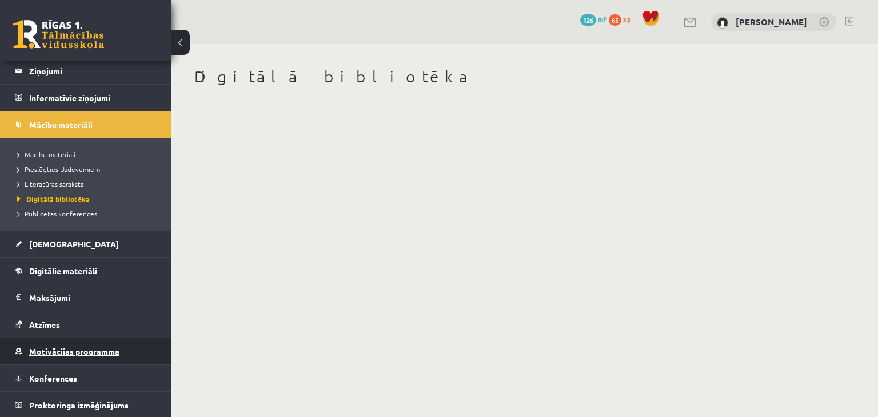
click at [140, 353] on link "Motivācijas programma" at bounding box center [86, 351] width 142 height 26
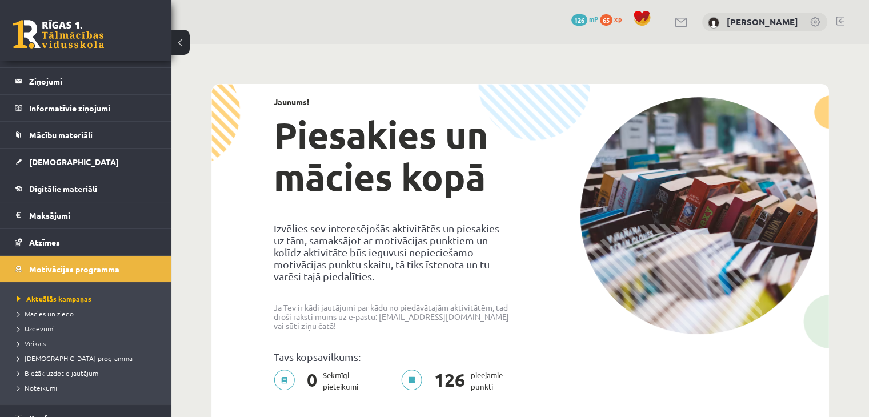
scroll to position [87, 0]
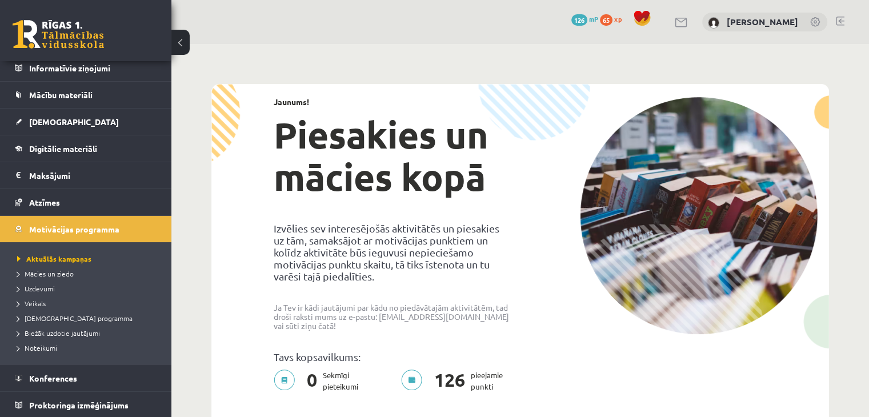
click at [588, 18] on span "126" at bounding box center [580, 19] width 16 height 11
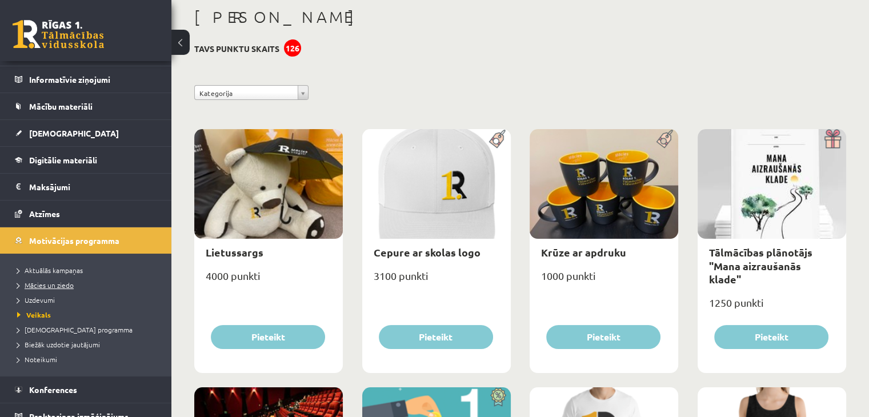
scroll to position [87, 0]
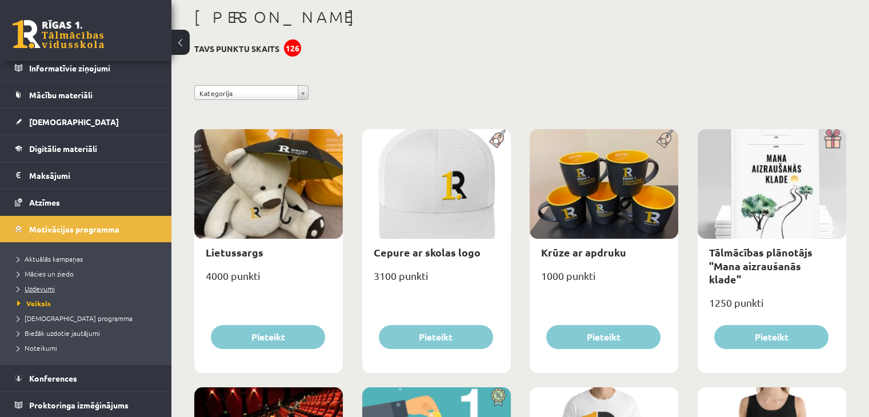
click at [46, 287] on span "Uzdevumi" at bounding box center [36, 288] width 38 height 9
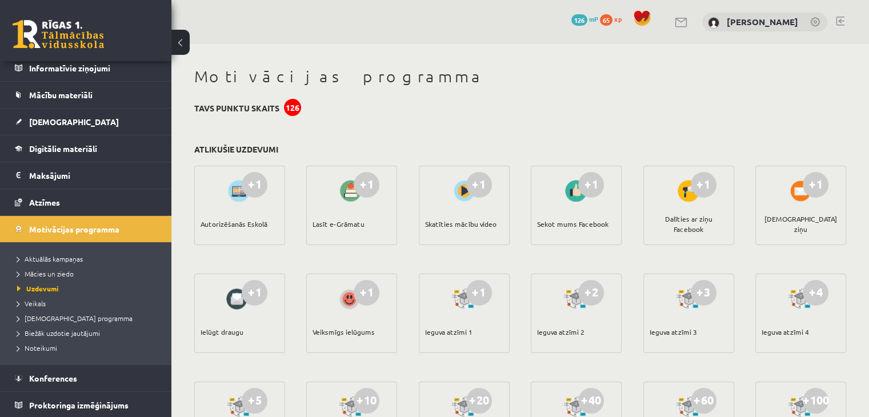
click at [353, 195] on div at bounding box center [351, 191] width 33 height 26
click at [347, 224] on div "Lasīt e-Grāmatu" at bounding box center [339, 224] width 52 height 40
click at [107, 149] on link "Digitālie materiāli" at bounding box center [86, 148] width 142 height 26
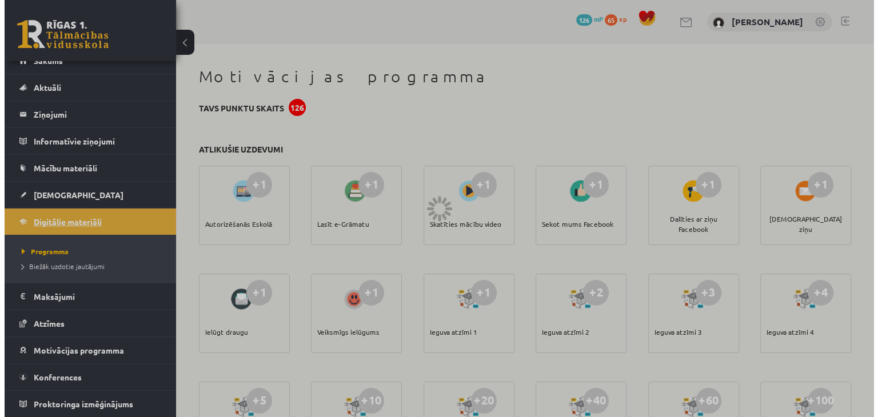
scroll to position [13, 0]
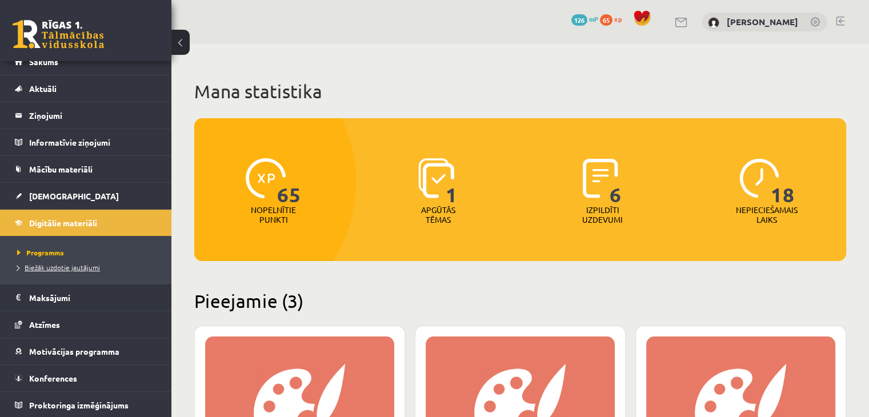
click at [87, 263] on span "Biežāk uzdotie jautājumi" at bounding box center [58, 267] width 83 height 9
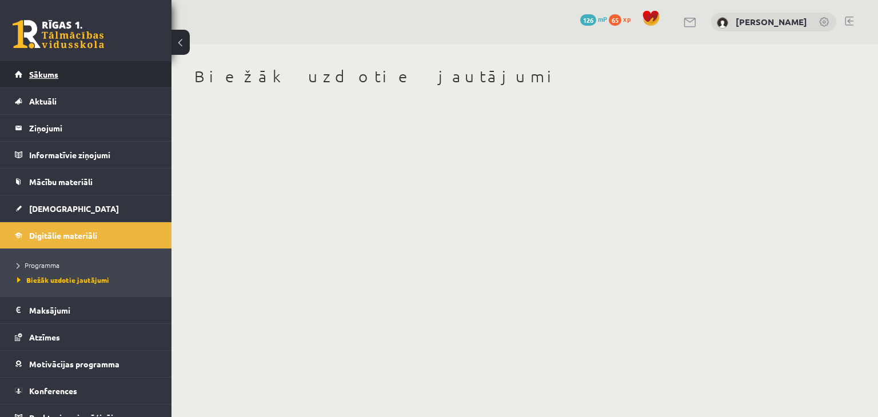
click at [92, 75] on link "Sākums" at bounding box center [86, 74] width 142 height 26
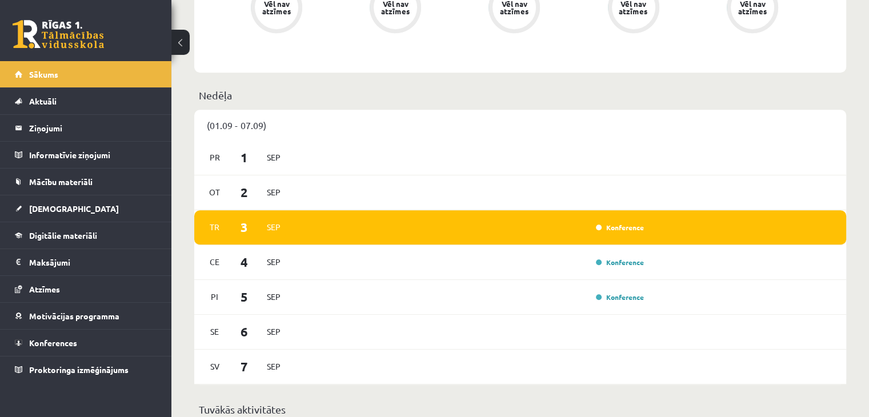
scroll to position [527, 0]
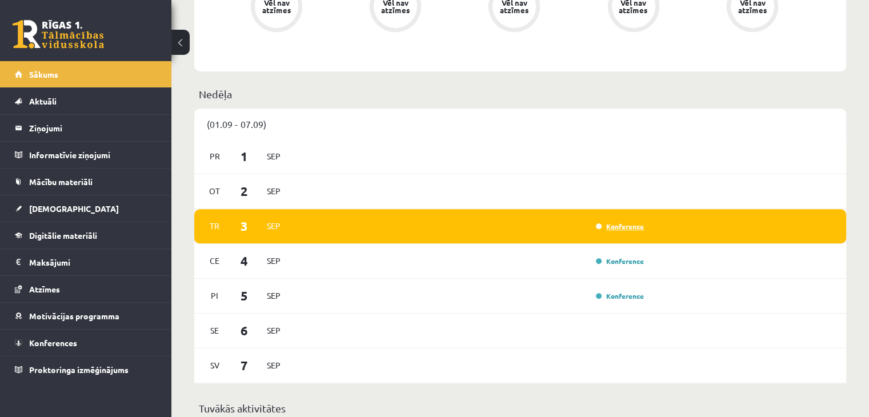
click at [637, 223] on link "Konference" at bounding box center [620, 226] width 48 height 9
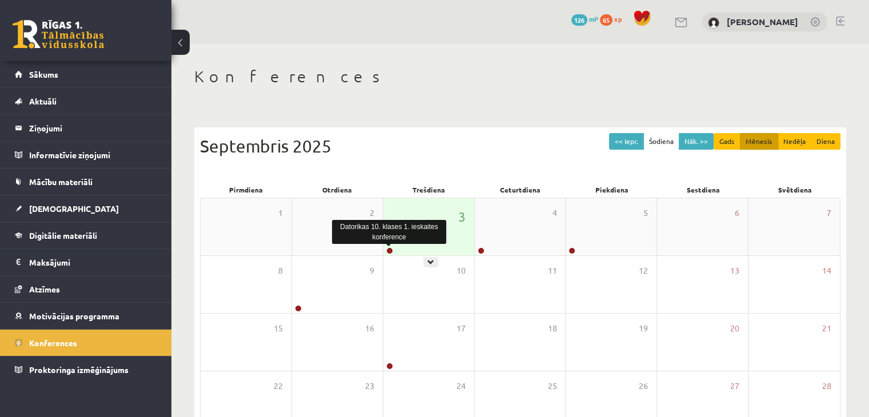
click at [391, 250] on link at bounding box center [389, 250] width 7 height 7
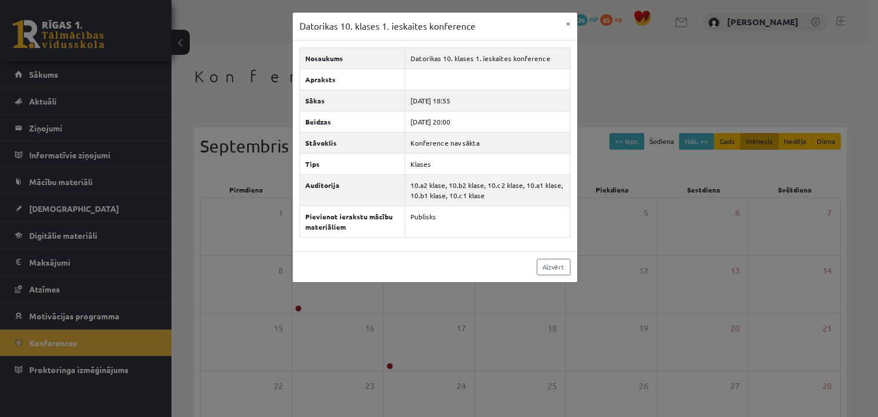
click at [620, 99] on div "Datorikas 10. klases 1. [DEMOGRAPHIC_DATA] konference × Nosaukums Datorikas 10.…" at bounding box center [439, 208] width 878 height 417
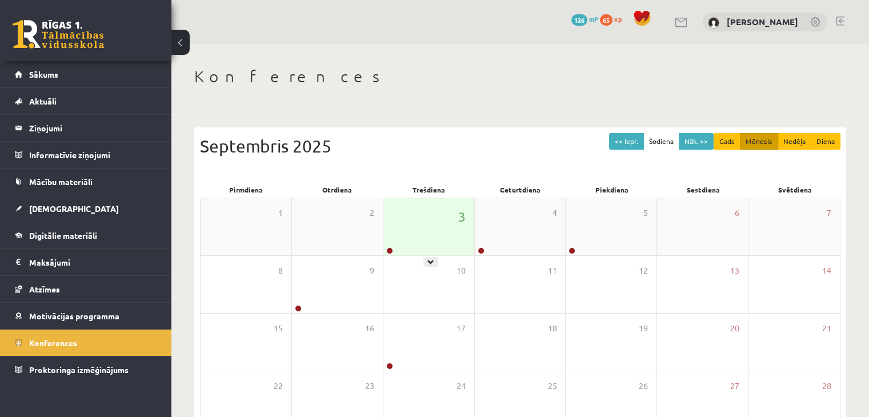
click at [424, 250] on div "3" at bounding box center [428, 226] width 91 height 57
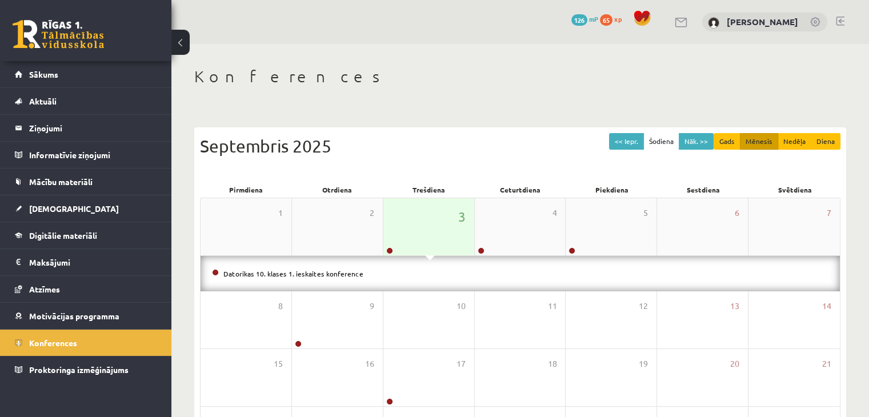
click at [431, 253] on div "3" at bounding box center [428, 226] width 91 height 57
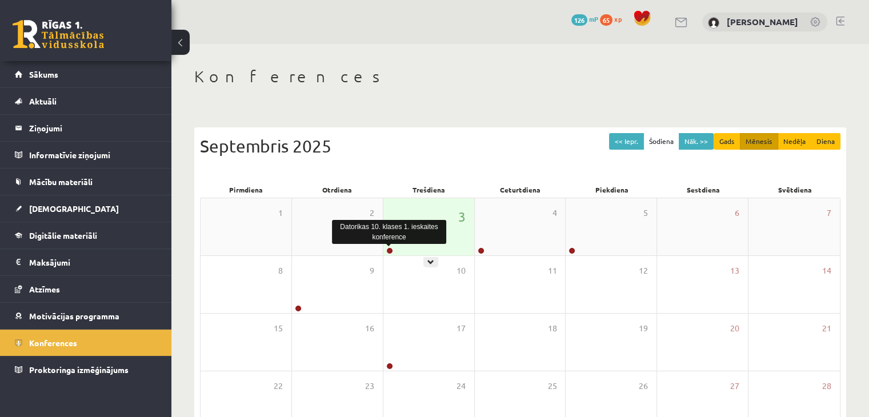
click at [387, 249] on link at bounding box center [389, 250] width 7 height 7
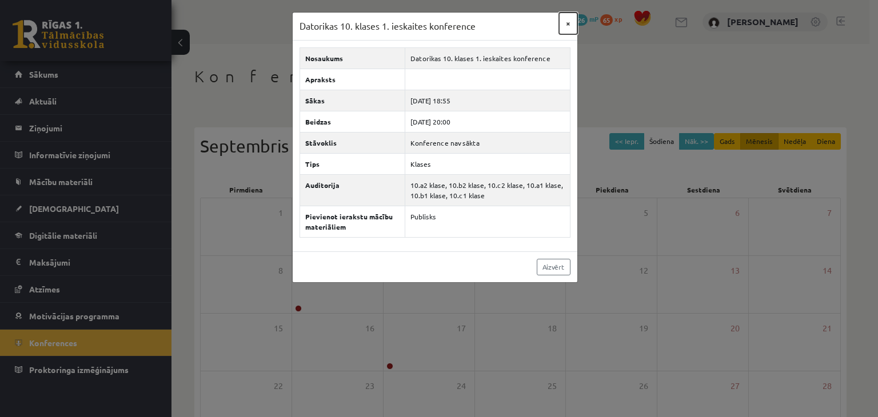
click at [569, 24] on button "×" at bounding box center [568, 24] width 18 height 22
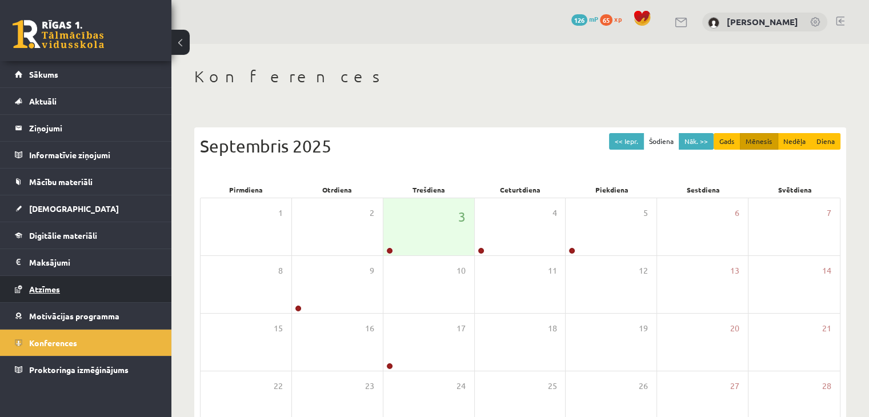
click at [112, 295] on link "Atzīmes" at bounding box center [86, 289] width 142 height 26
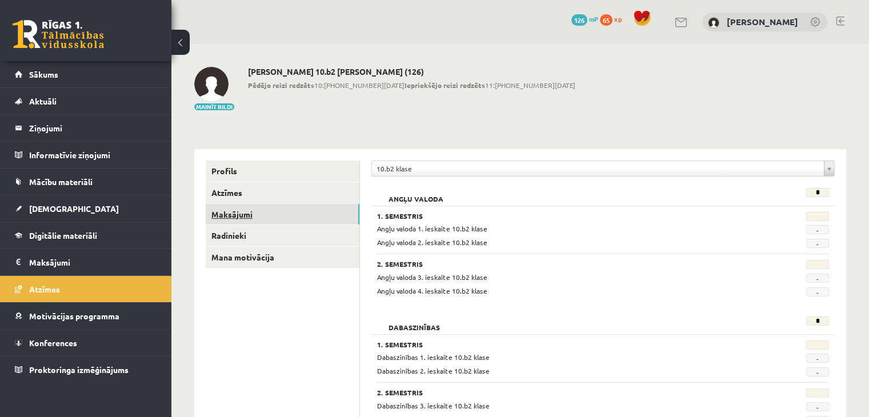
click at [265, 217] on link "Maksājumi" at bounding box center [283, 214] width 154 height 21
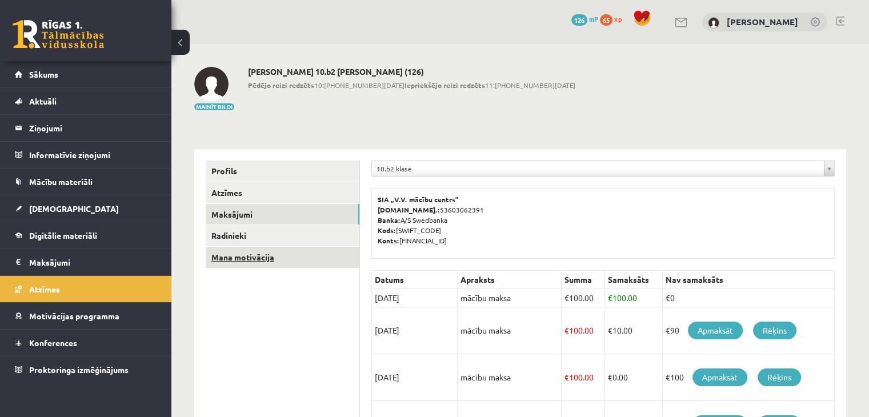
click at [272, 259] on link "Mana motivācija" at bounding box center [283, 257] width 154 height 21
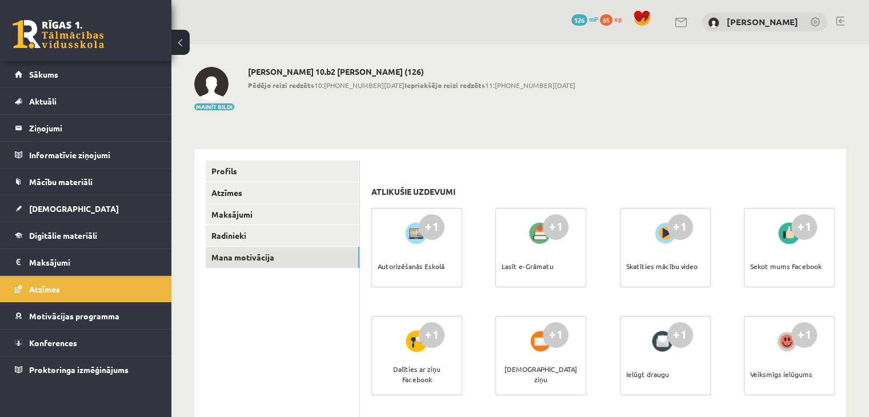
click at [498, 267] on div "+1 Lasīt e-Grāmatu" at bounding box center [540, 247] width 91 height 79
click at [532, 246] on div "Lasīt e-Grāmatu" at bounding box center [528, 266] width 52 height 40
click at [290, 234] on link "Radinieki" at bounding box center [283, 235] width 154 height 21
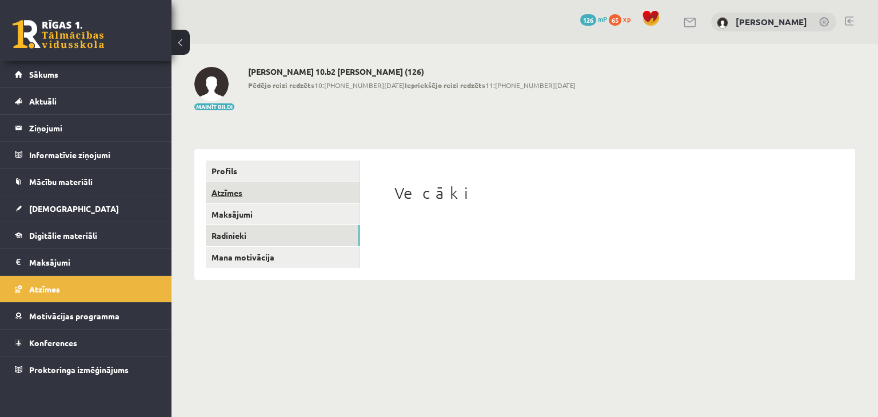
click at [261, 187] on link "Atzīmes" at bounding box center [283, 192] width 154 height 21
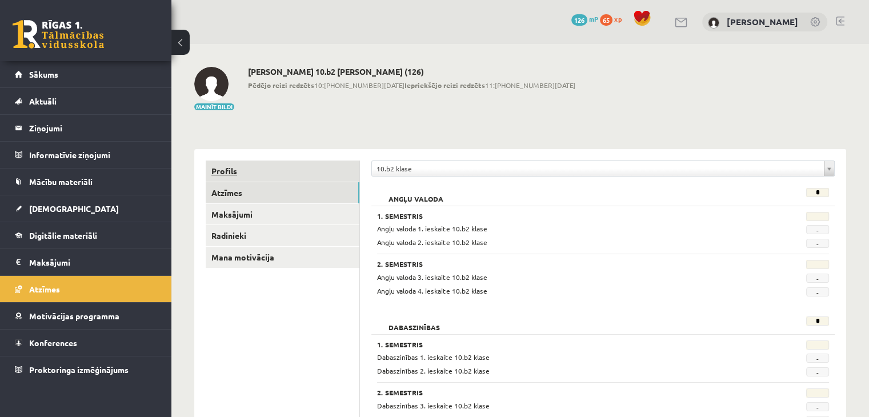
click at [274, 170] on link "Profils" at bounding box center [283, 171] width 154 height 21
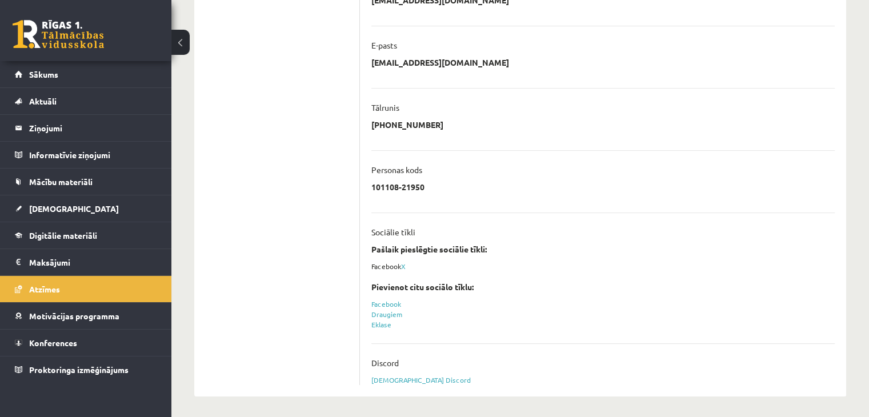
scroll to position [309, 0]
click at [414, 378] on link "Sasaistīt Discord" at bounding box center [420, 378] width 99 height 9
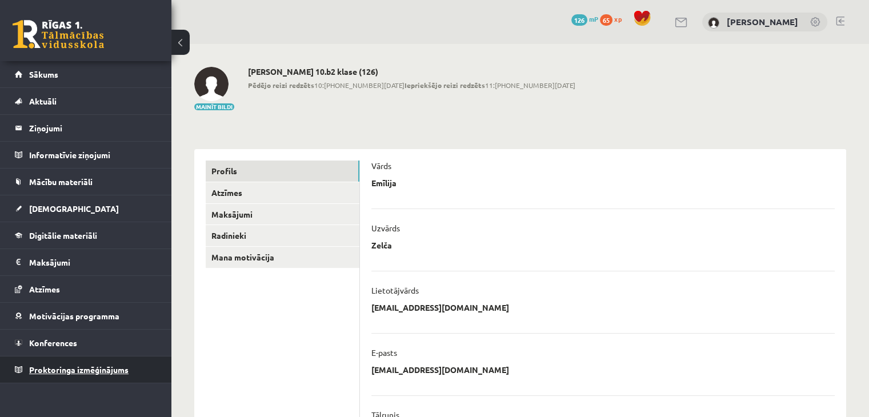
click at [152, 369] on link "Proktoringa izmēģinājums" at bounding box center [86, 370] width 142 height 26
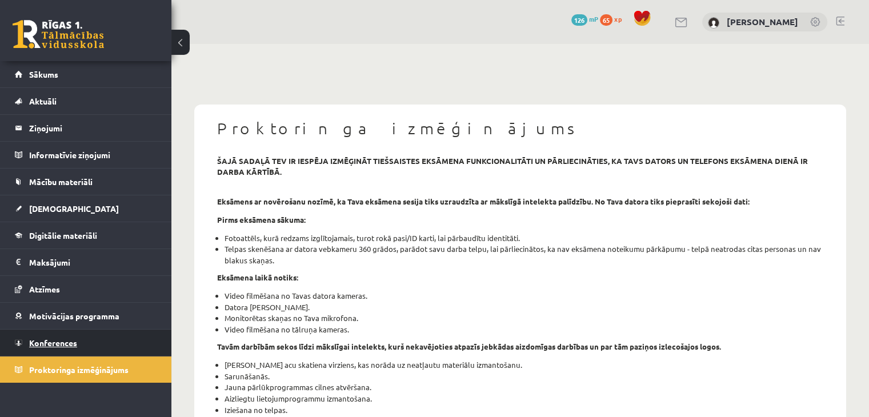
click at [122, 346] on link "Konferences" at bounding box center [86, 343] width 142 height 26
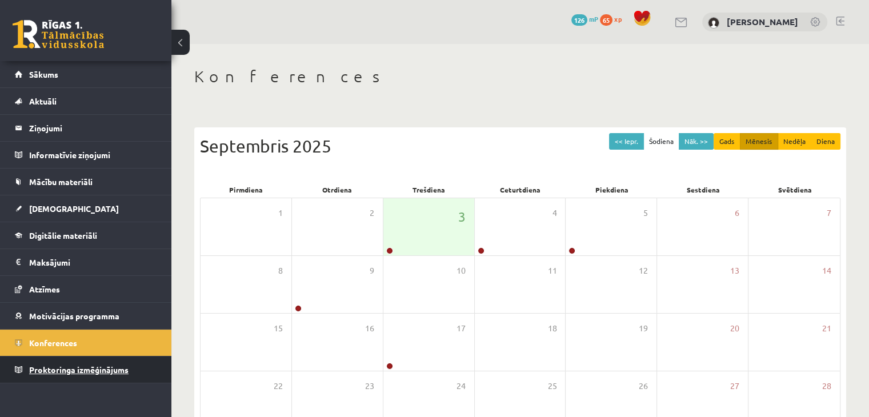
click at [139, 378] on link "Proktoringa izmēģinājums" at bounding box center [86, 370] width 142 height 26
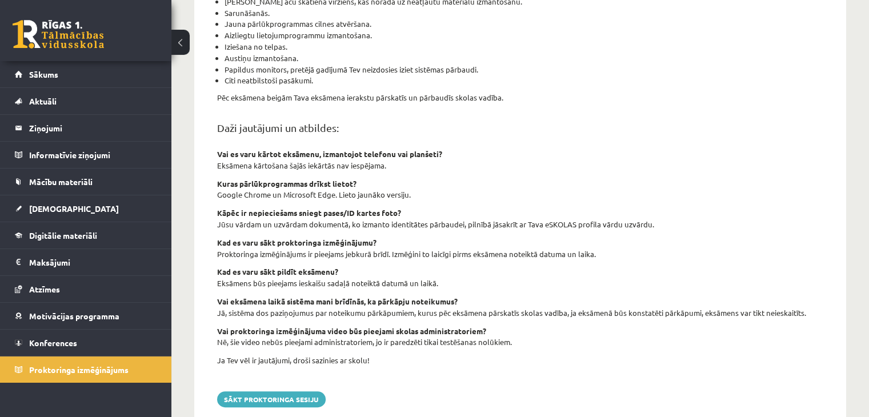
scroll to position [395, 0]
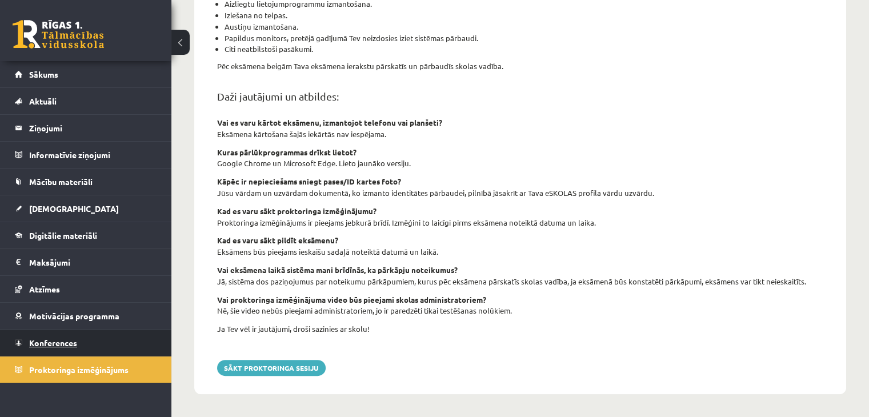
click at [117, 339] on link "Konferences" at bounding box center [86, 343] width 142 height 26
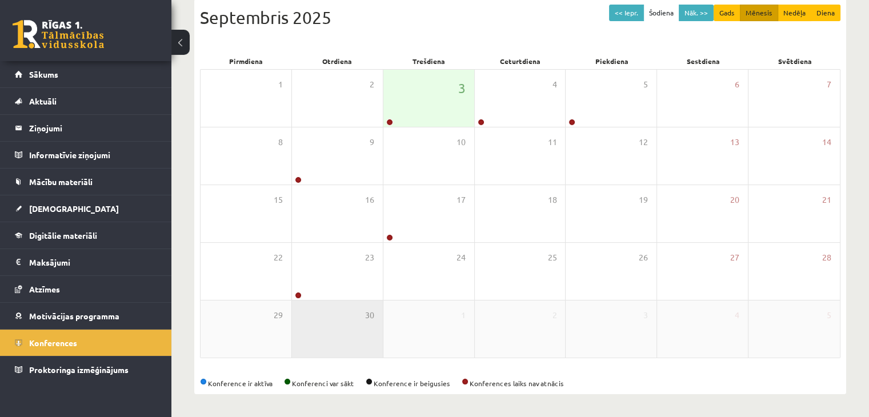
scroll to position [128, 0]
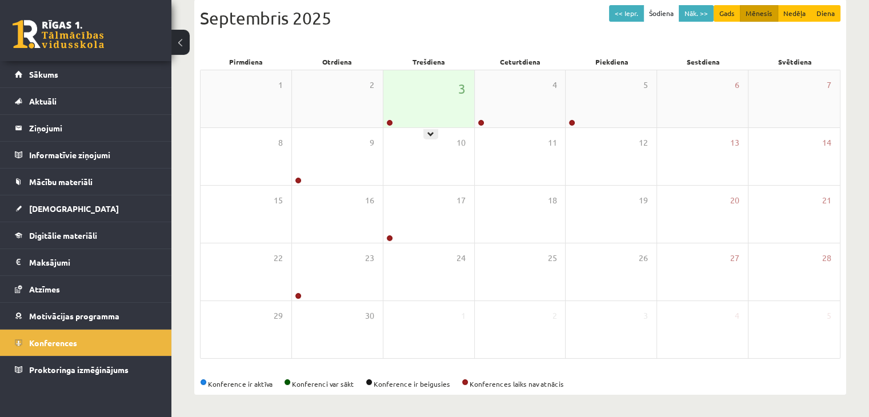
click at [449, 117] on div "3" at bounding box center [428, 98] width 91 height 57
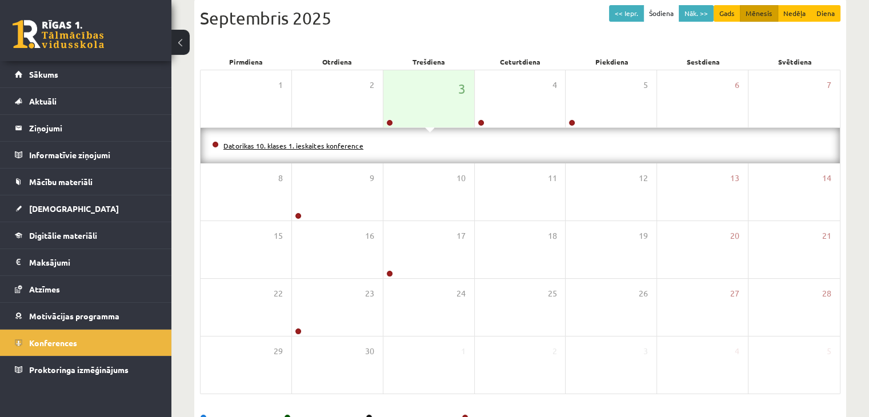
click at [256, 145] on link "Datorikas 10. klases 1. ieskaites konference" at bounding box center [293, 145] width 140 height 9
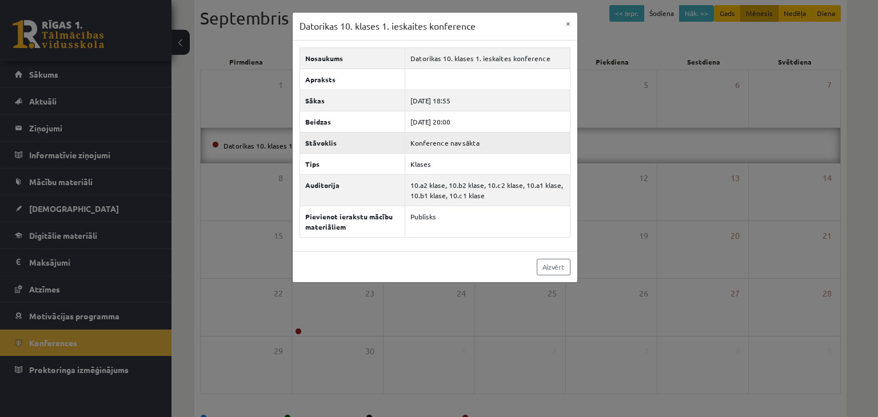
click at [446, 143] on td "Konference nav sākta" at bounding box center [487, 142] width 165 height 21
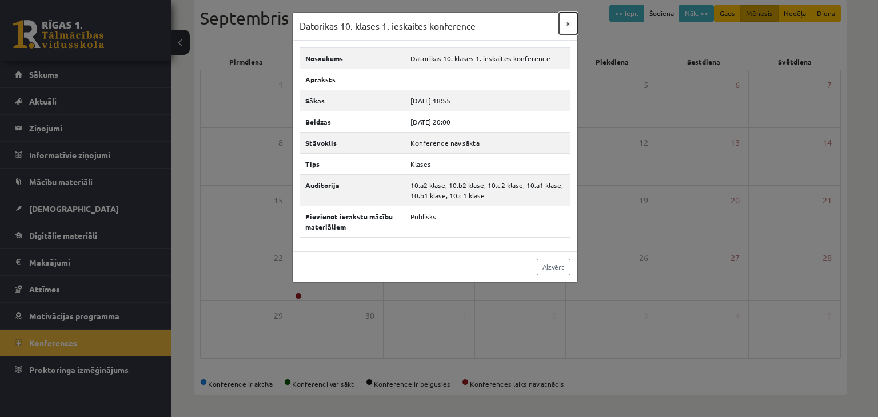
click at [567, 25] on button "×" at bounding box center [568, 24] width 18 height 22
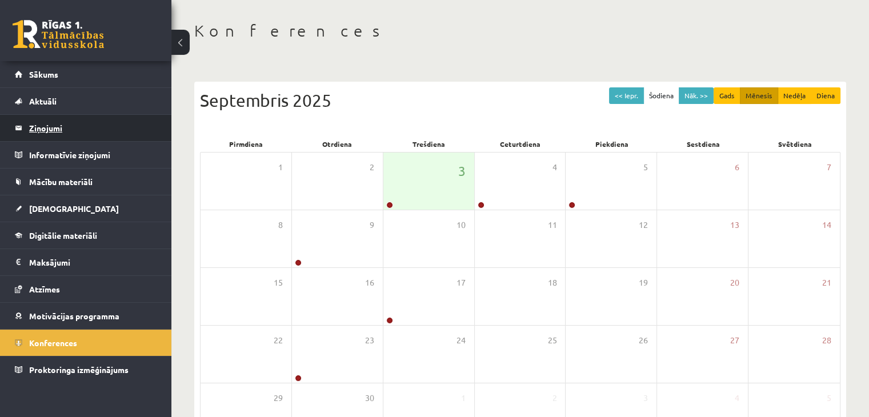
scroll to position [46, 0]
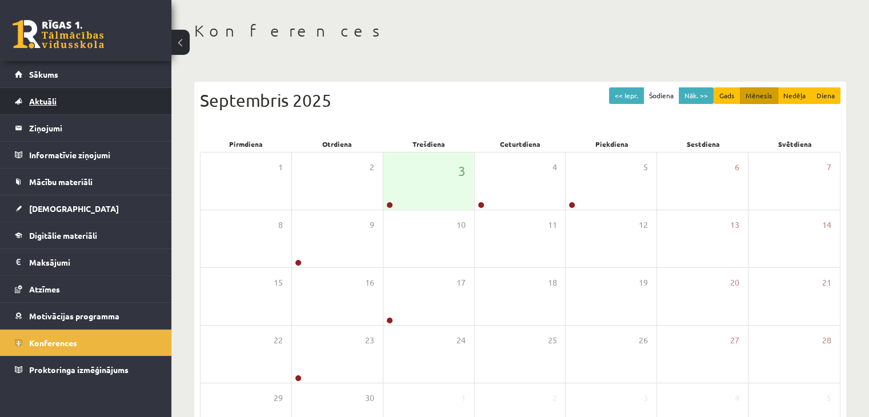
click at [114, 93] on link "Aktuāli" at bounding box center [86, 101] width 142 height 26
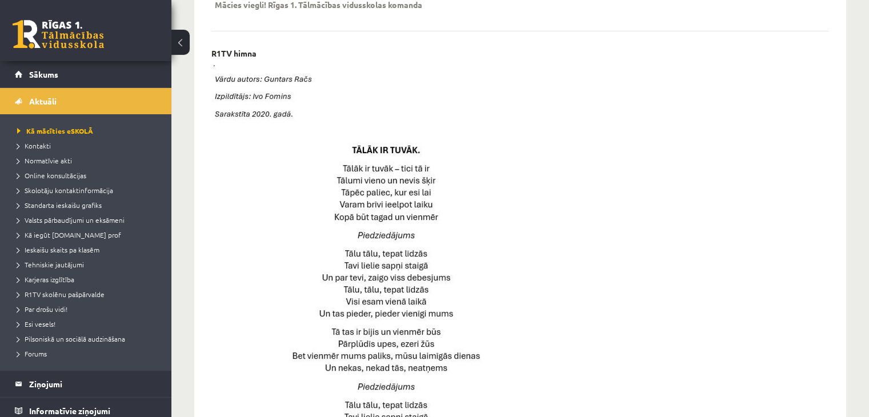
scroll to position [442, 0]
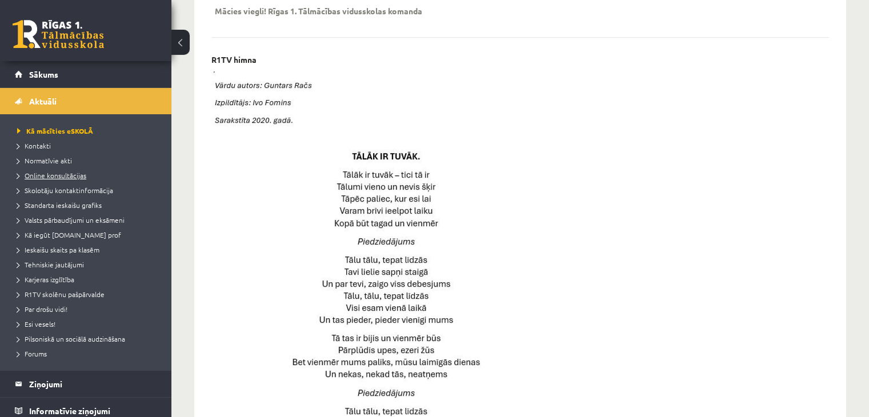
click at [66, 174] on span "Online konsultācijas" at bounding box center [51, 175] width 69 height 9
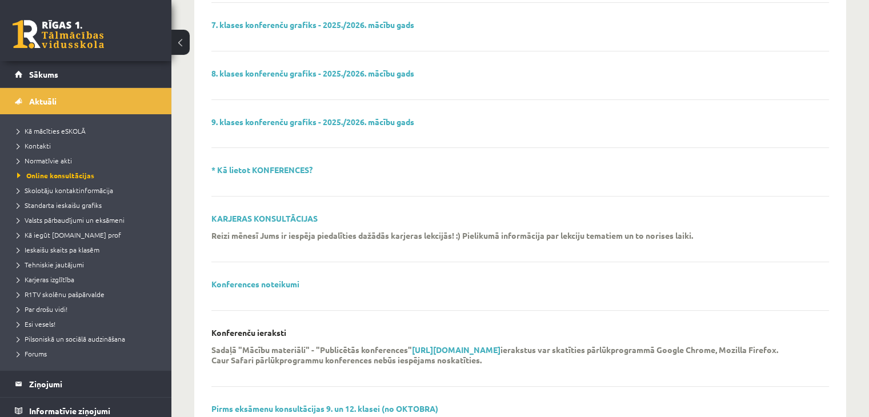
scroll to position [385, 0]
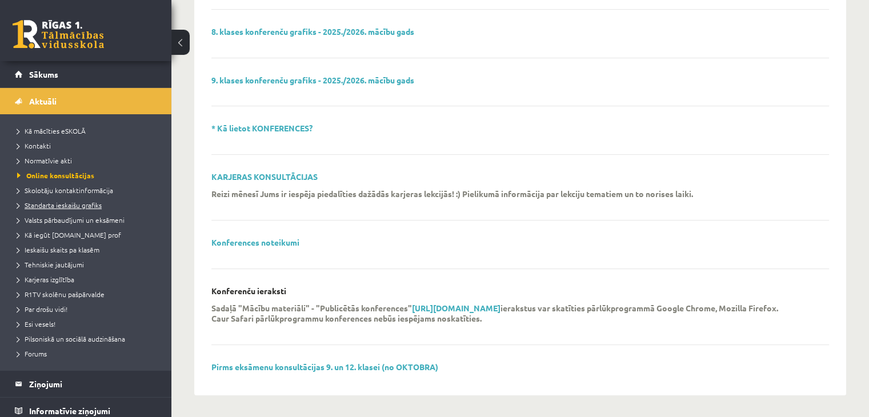
click at [98, 205] on span "Standarta ieskaišu grafiks" at bounding box center [59, 205] width 85 height 9
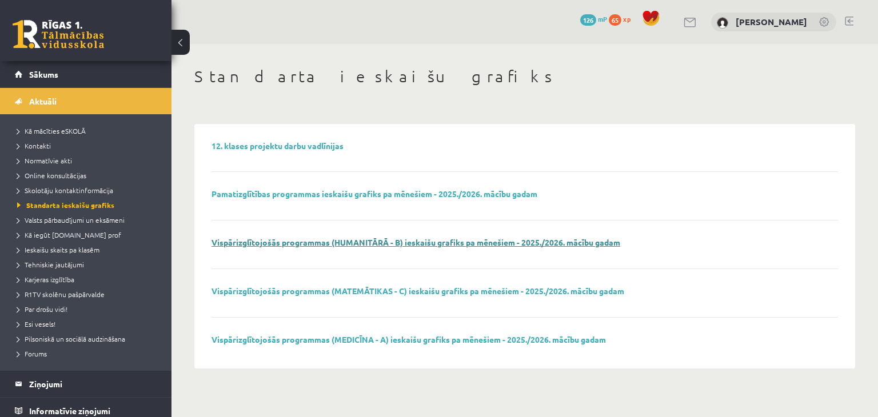
click at [336, 245] on link "Vispārizglītojošās programmas (HUMANITĀRĀ - B) ieskaišu grafiks pa mēnešiem - 2…" at bounding box center [415, 242] width 409 height 10
click at [92, 251] on span "Ieskaišu skaits pa klasēm" at bounding box center [58, 249] width 82 height 9
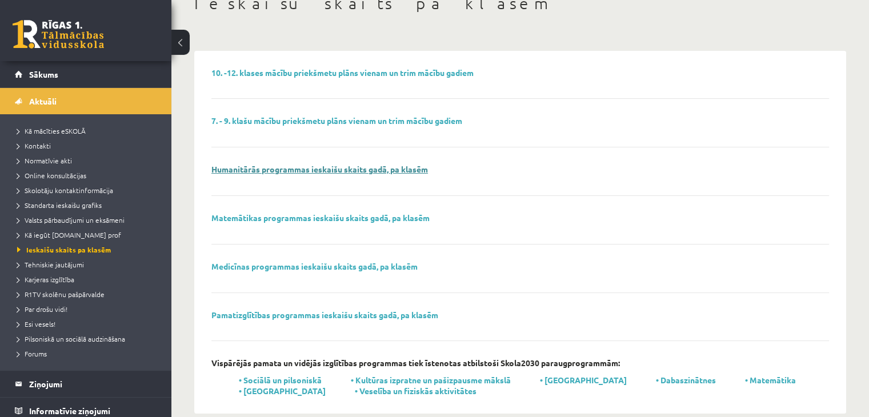
scroll to position [91, 0]
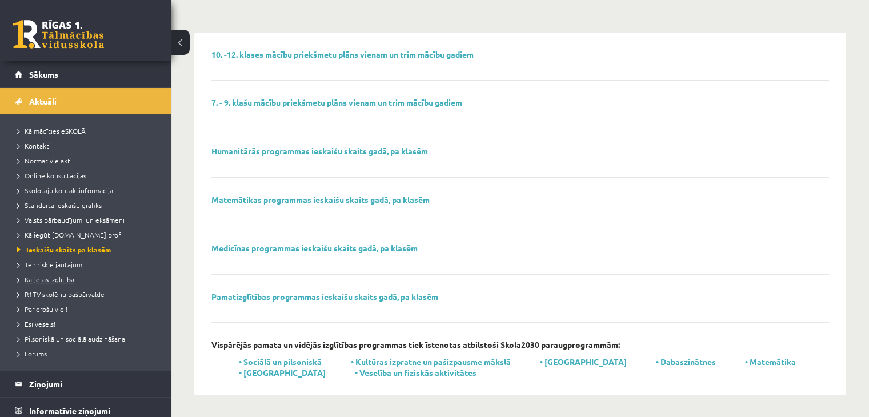
click at [68, 281] on span "Karjeras izglītība" at bounding box center [45, 279] width 57 height 9
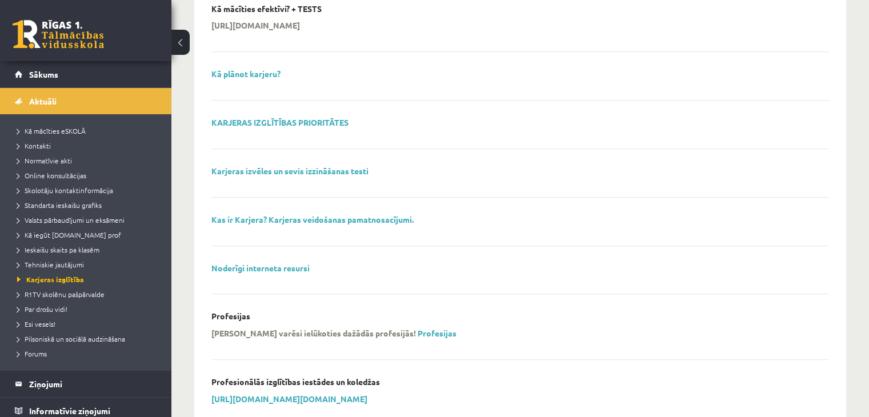
scroll to position [658, 0]
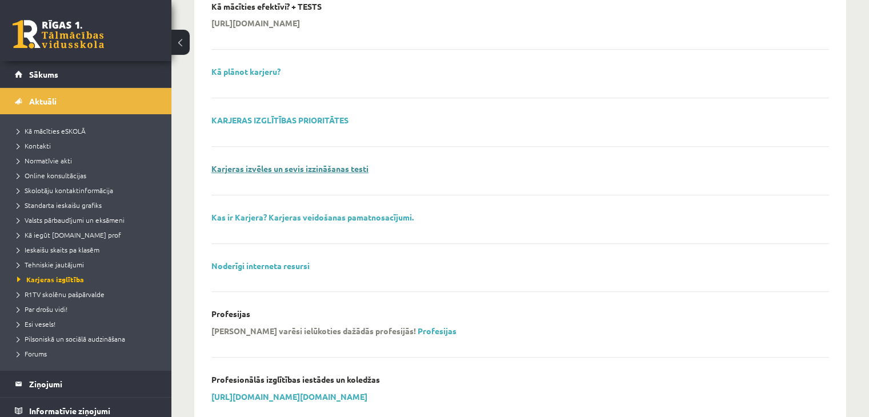
click at [347, 166] on link "Karjeras izvēles un sevis izzināšanas testi" at bounding box center [289, 168] width 157 height 10
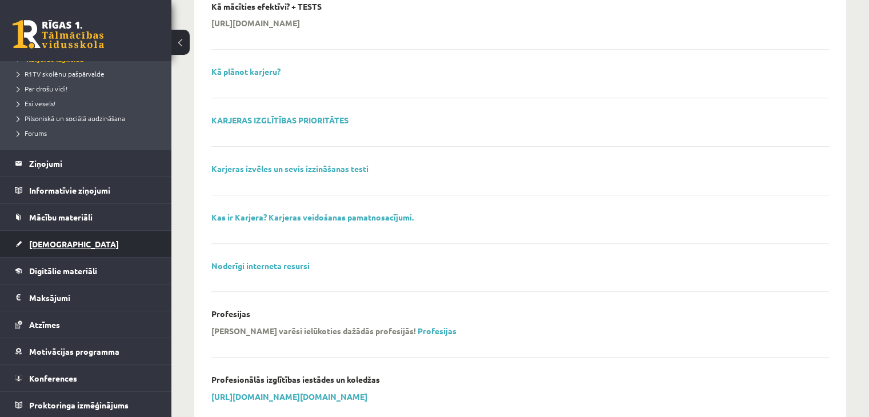
click at [98, 238] on link "[DEMOGRAPHIC_DATA]" at bounding box center [86, 244] width 142 height 26
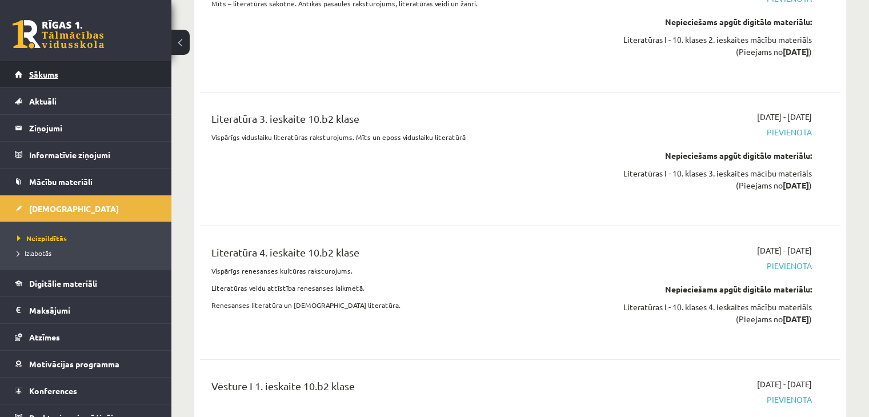
click at [101, 70] on link "Sākums" at bounding box center [86, 74] width 142 height 26
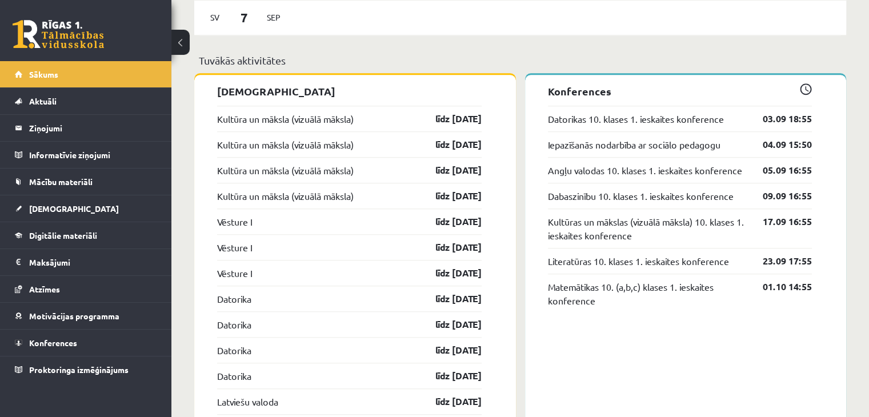
scroll to position [876, 0]
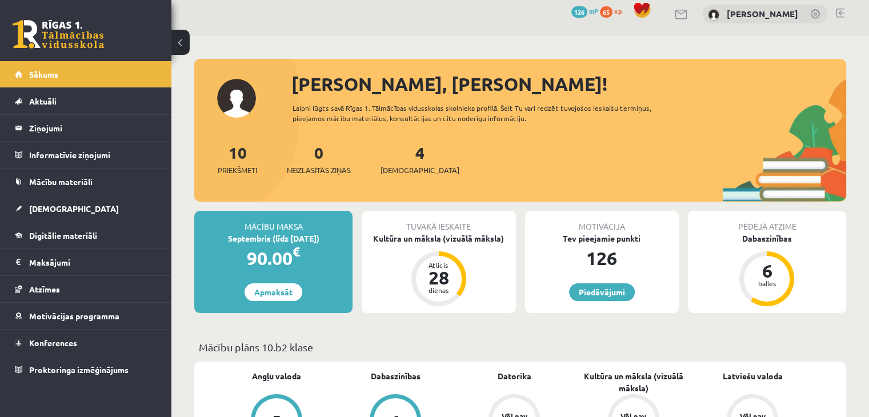
scroll to position [7, 0]
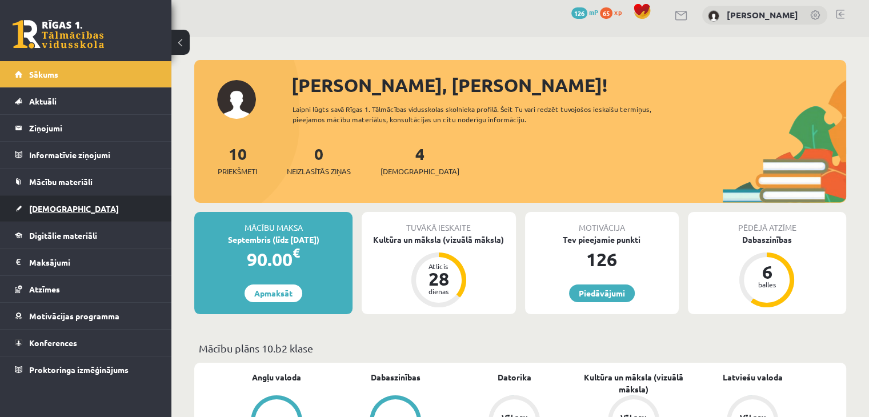
click at [117, 213] on link "[DEMOGRAPHIC_DATA]" at bounding box center [86, 208] width 142 height 26
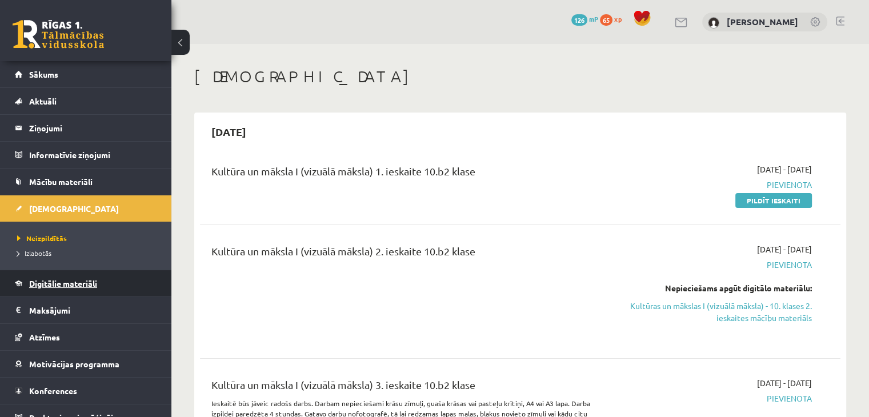
click at [128, 289] on link "Digitālie materiāli" at bounding box center [86, 283] width 142 height 26
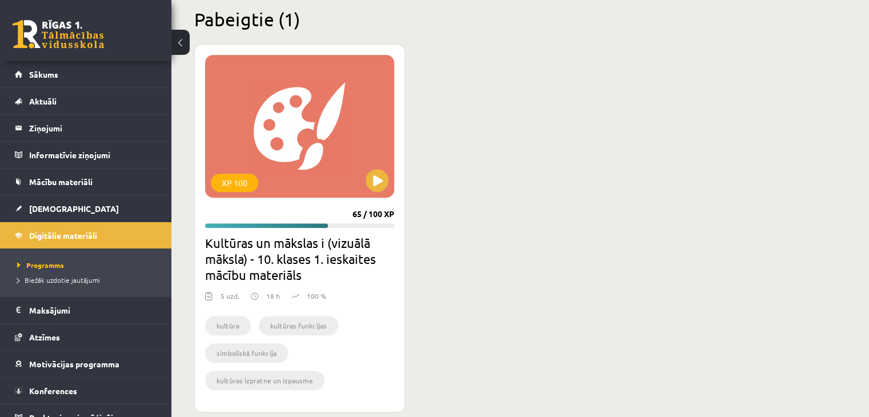
scroll to position [733, 0]
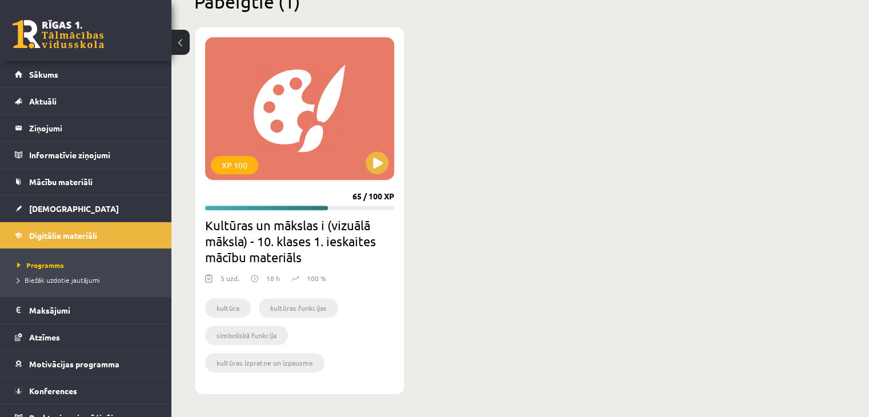
click at [431, 331] on div "XP 100 65 / 100 XP Kultūras un mākslas i (vizuālā māksla) - 10. klases 1. ieska…" at bounding box center [520, 210] width 652 height 369
